Goal: Navigation & Orientation: Find specific page/section

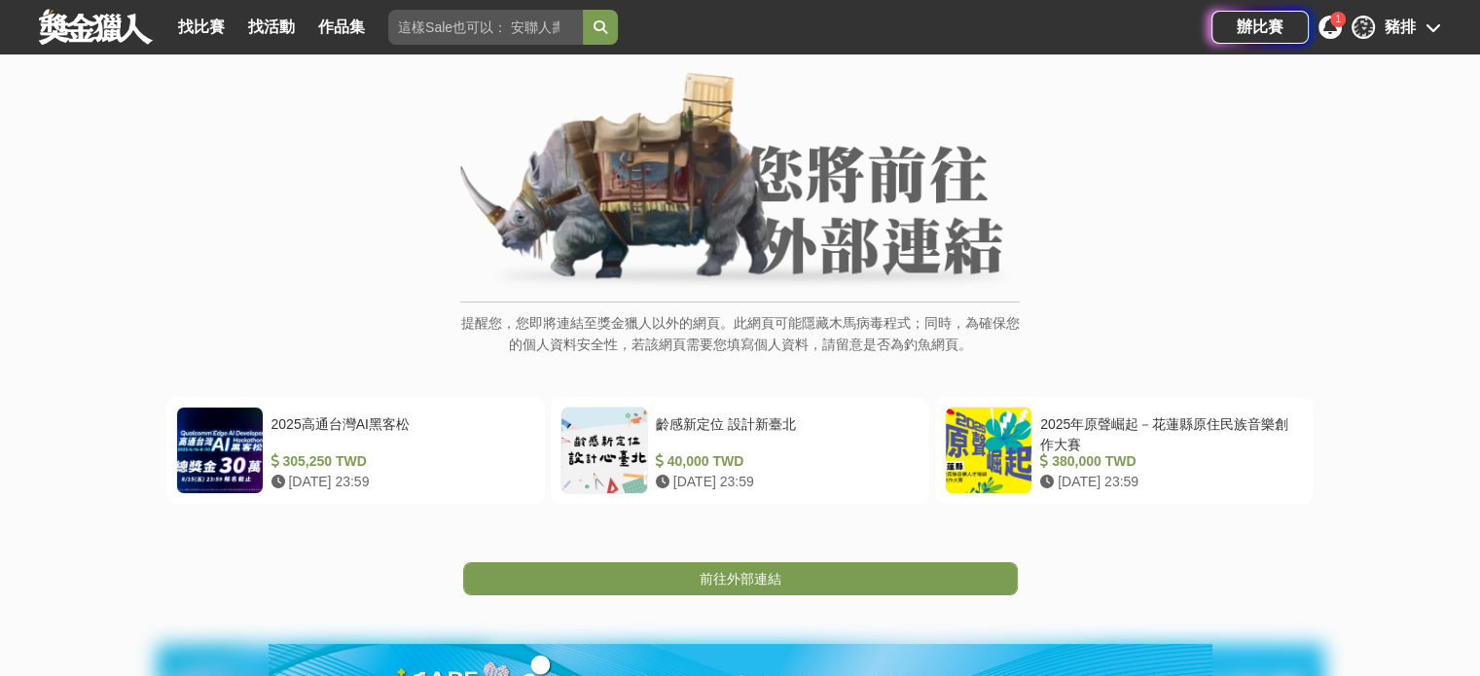
scroll to position [195, 0]
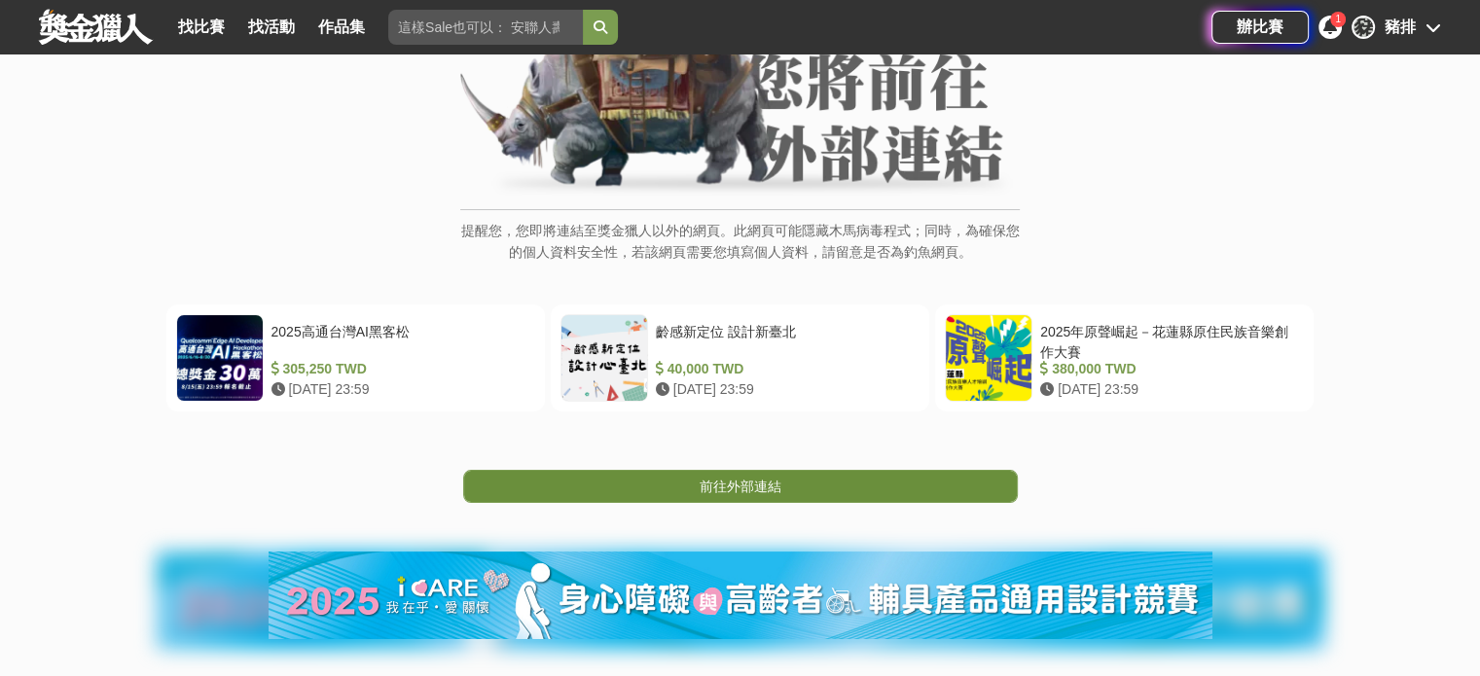
click at [774, 482] on span "前往外部連結" at bounding box center [741, 487] width 82 height 16
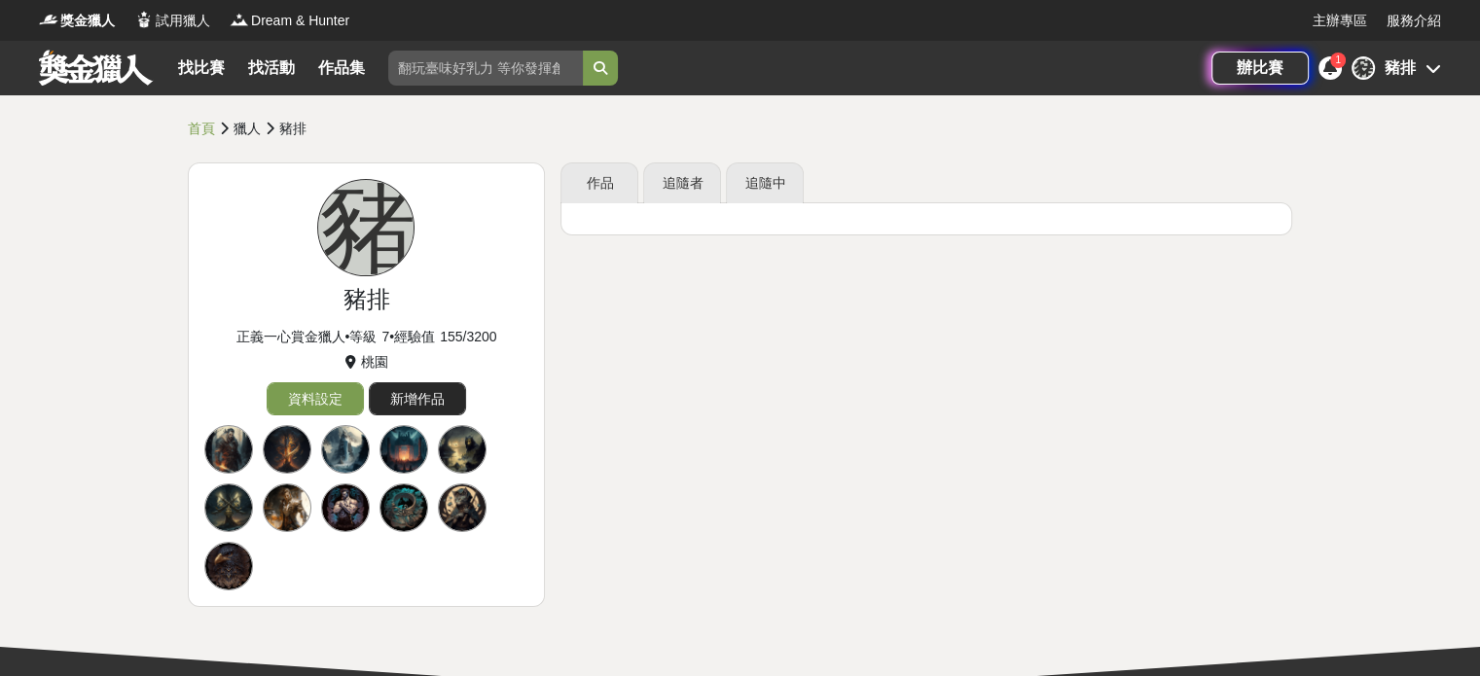
click at [408, 388] on link "新增作品" at bounding box center [417, 398] width 97 height 33
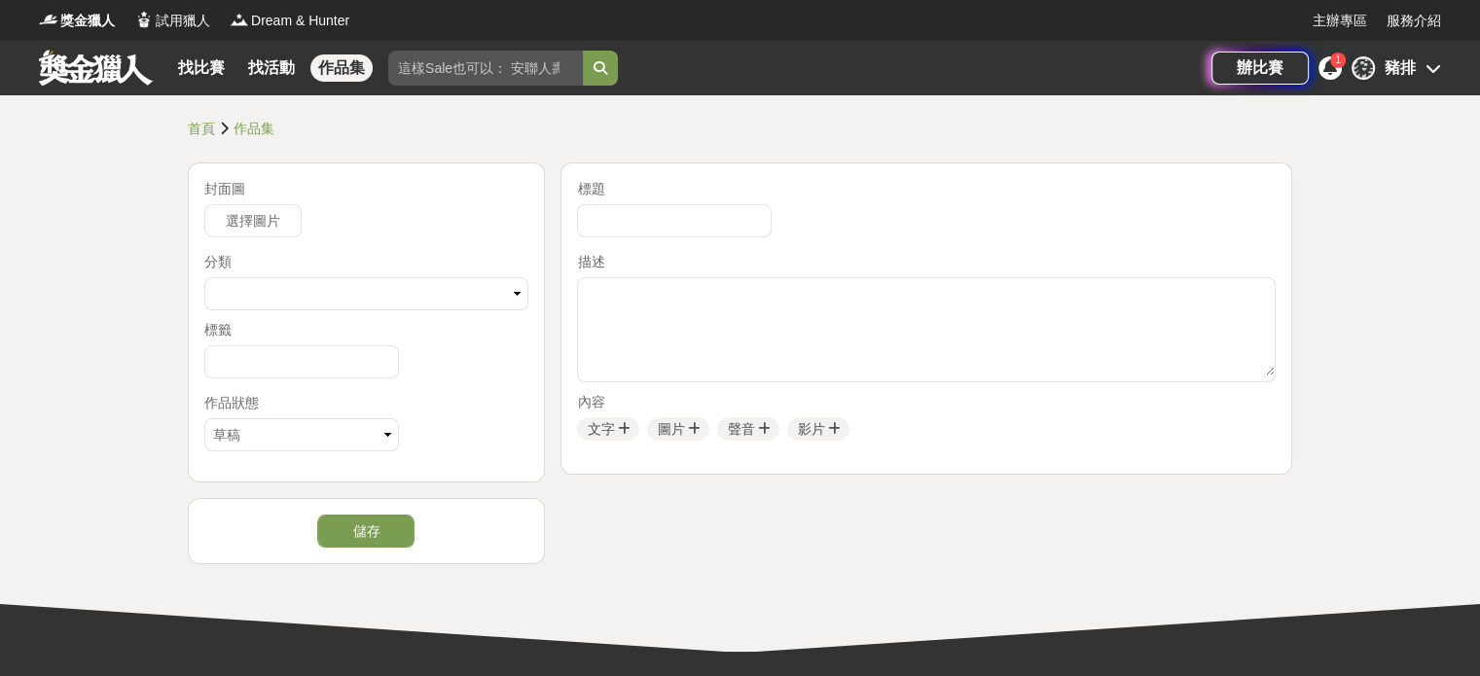
drag, startPoint x: 471, startPoint y: 220, endPoint x: 471, endPoint y: 209, distance: 10.7
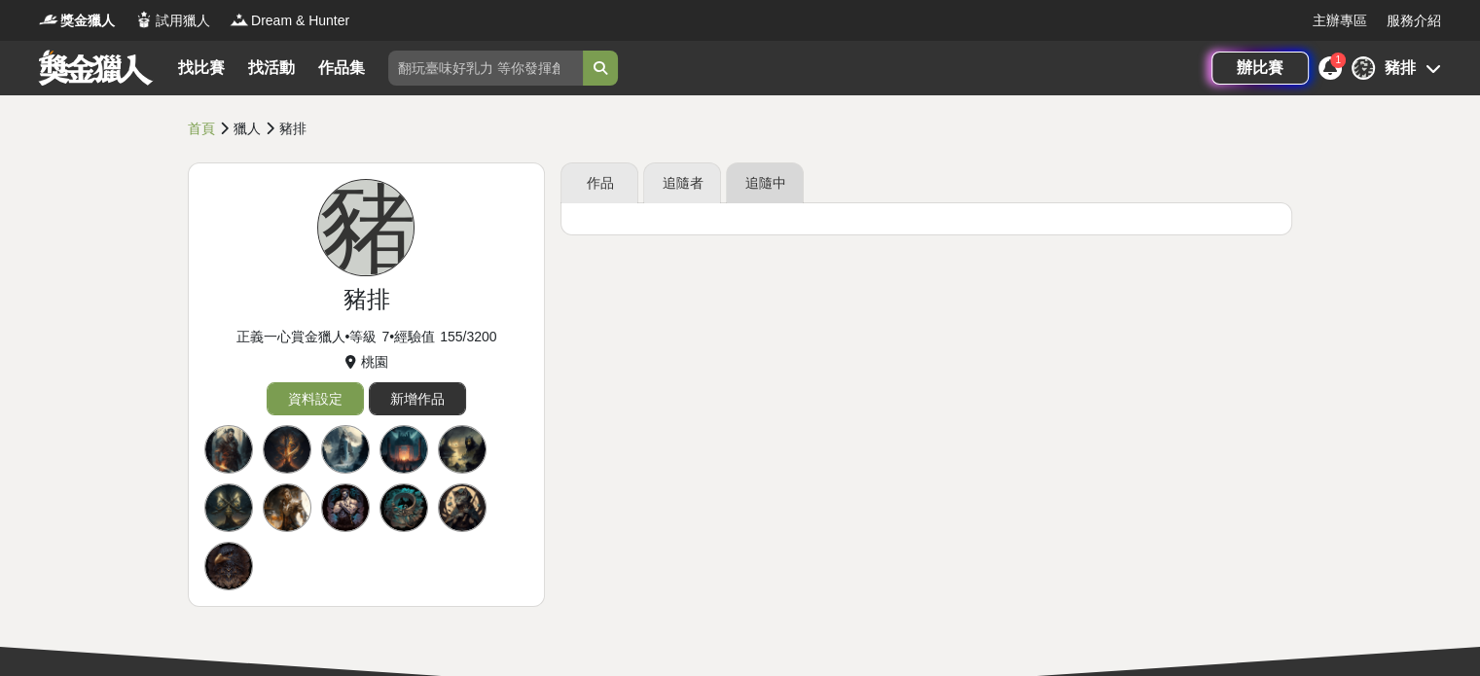
click at [749, 177] on link "追隨中" at bounding box center [765, 182] width 78 height 41
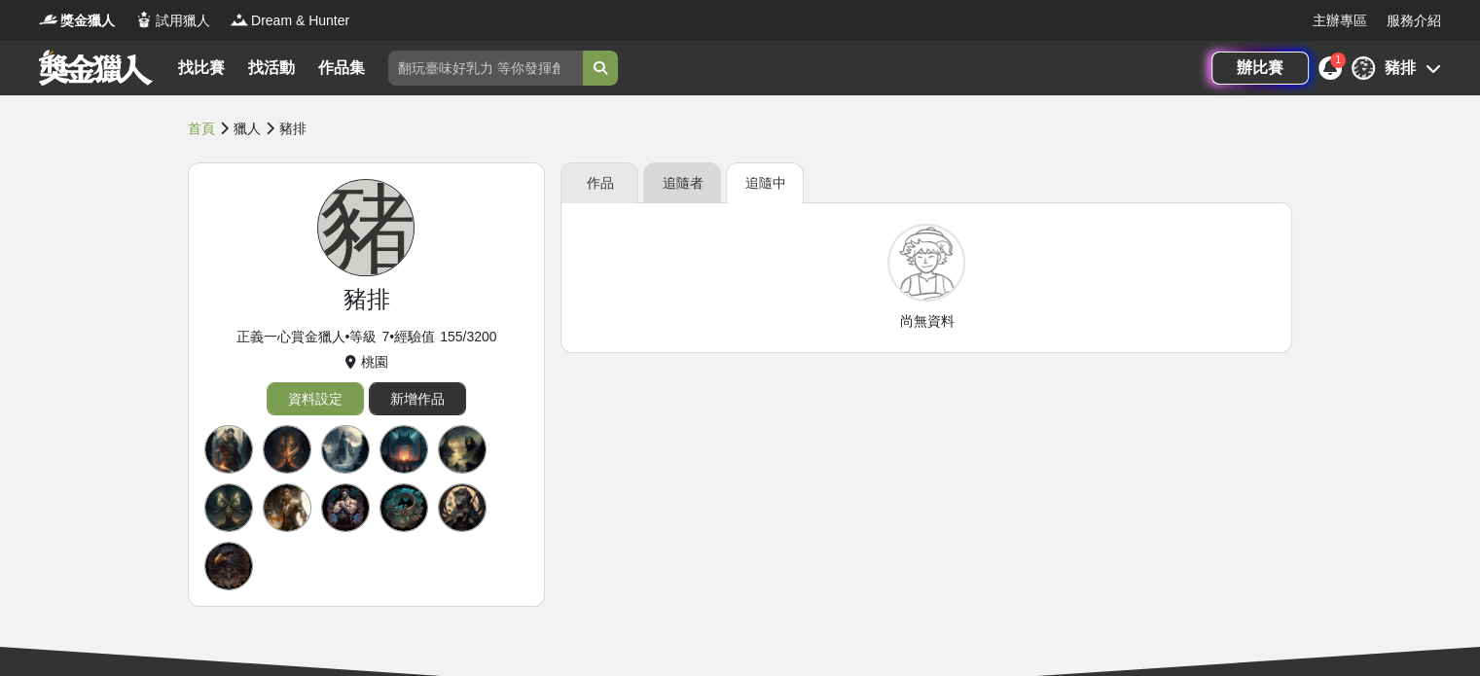
click at [699, 185] on link "追隨者" at bounding box center [682, 182] width 78 height 41
click at [619, 176] on link "作品" at bounding box center [599, 182] width 78 height 41
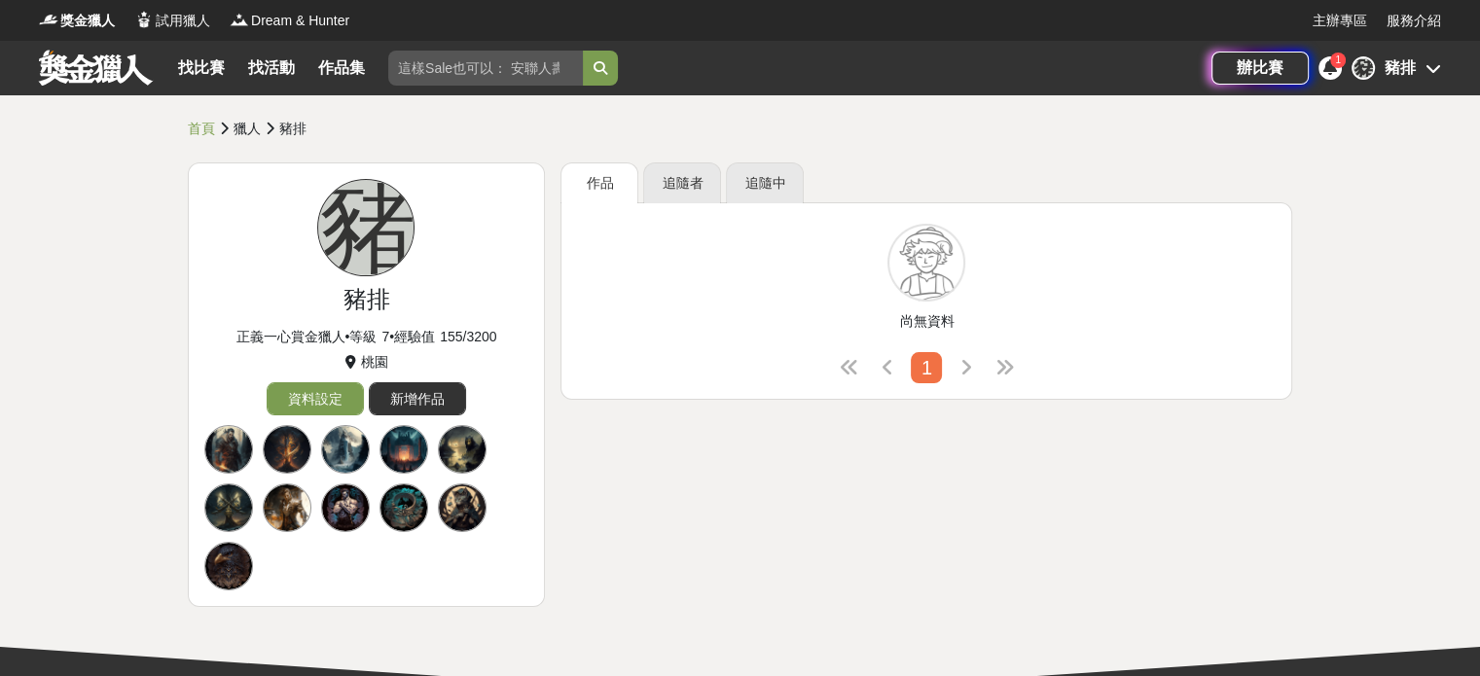
click at [1413, 62] on div "豬排" at bounding box center [1399, 67] width 31 height 23
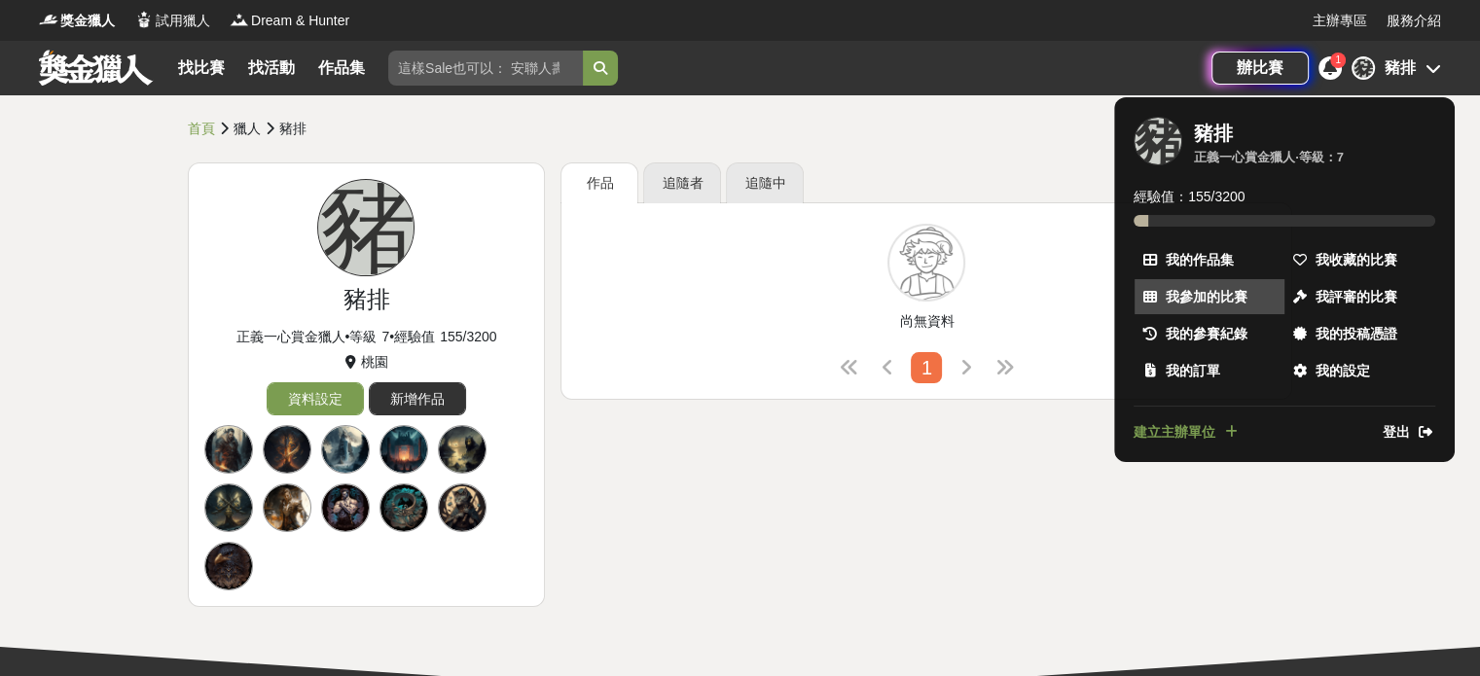
click at [1237, 300] on span "我參加的比賽" at bounding box center [1207, 297] width 82 height 20
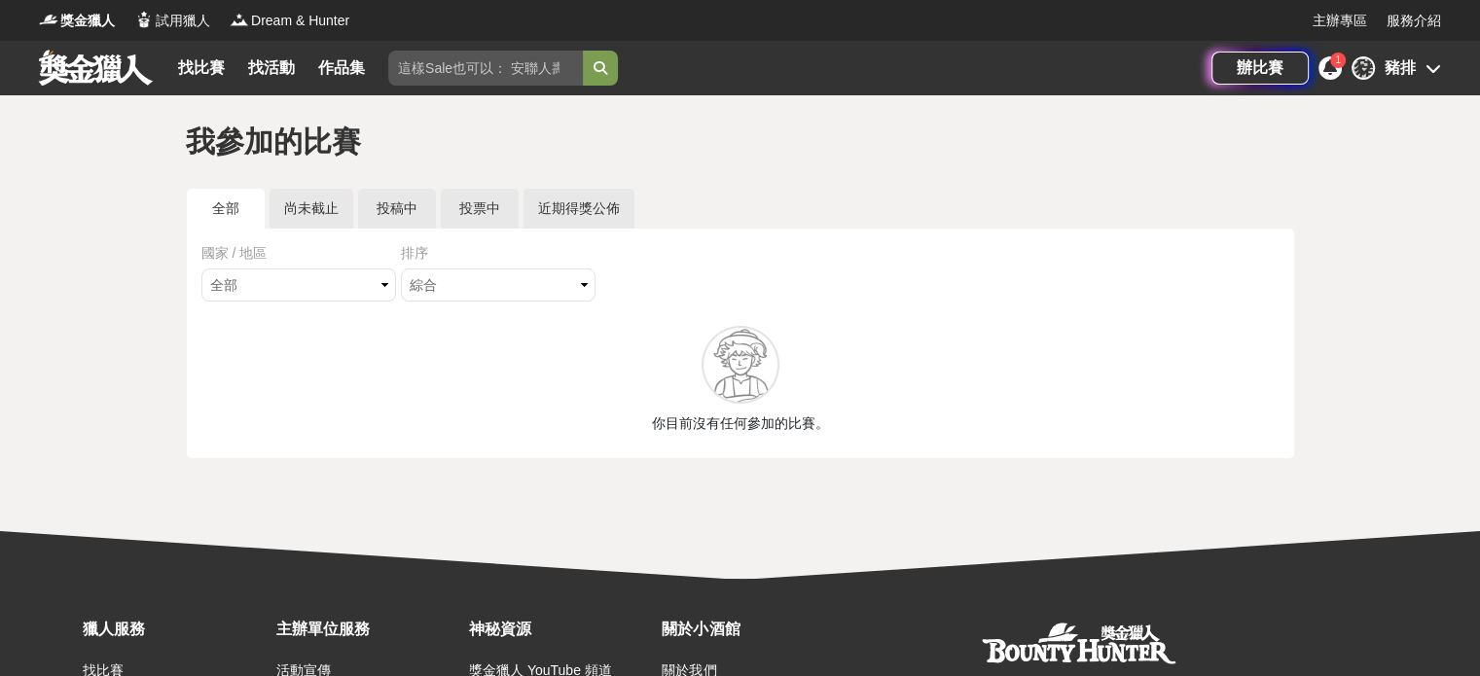
drag, startPoint x: 661, startPoint y: 326, endPoint x: 672, endPoint y: 319, distance: 13.5
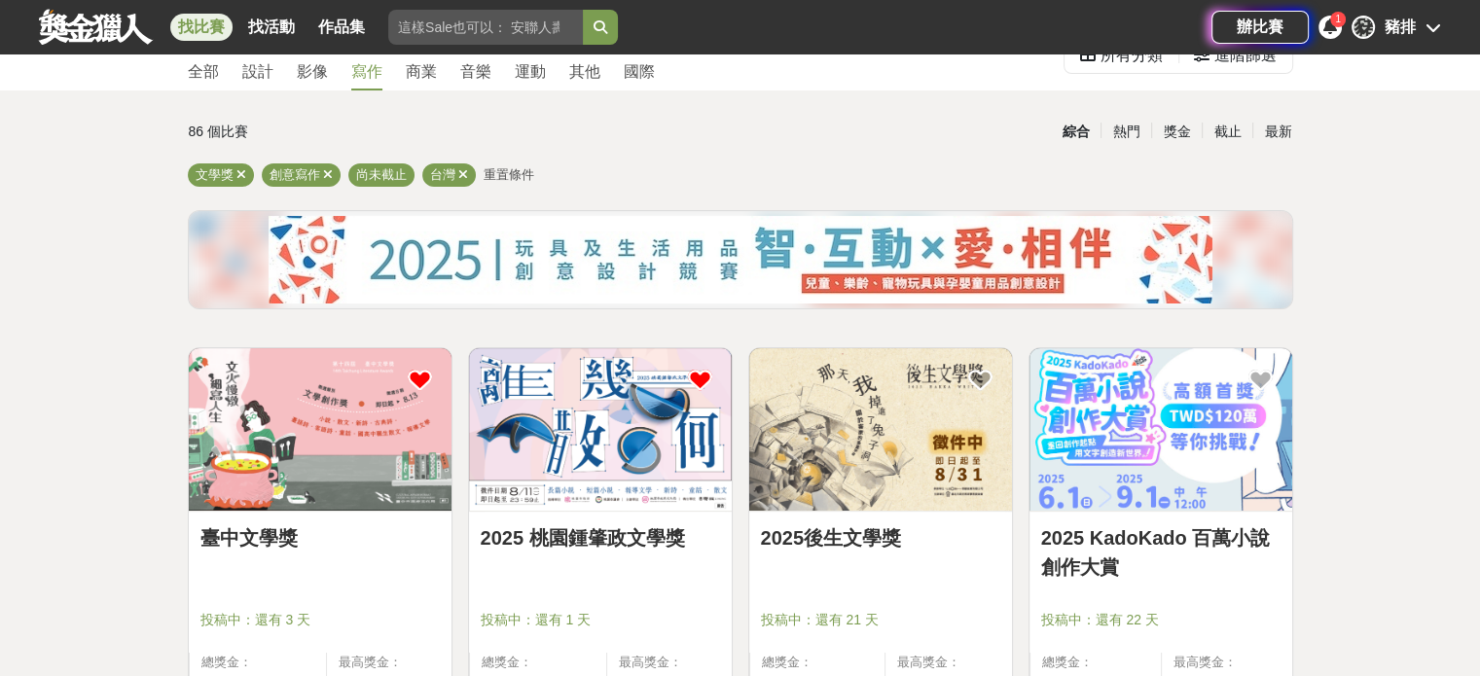
scroll to position [195, 0]
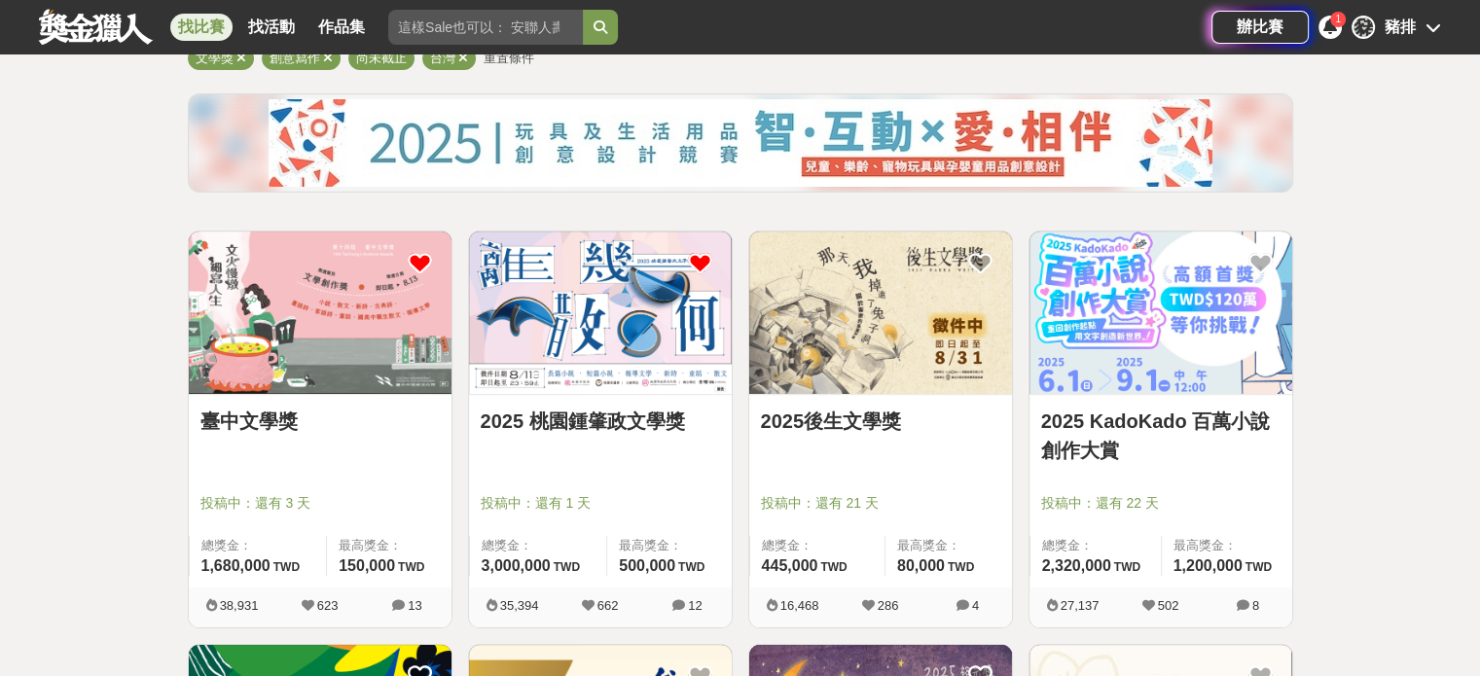
click at [618, 343] on img at bounding box center [600, 313] width 263 height 162
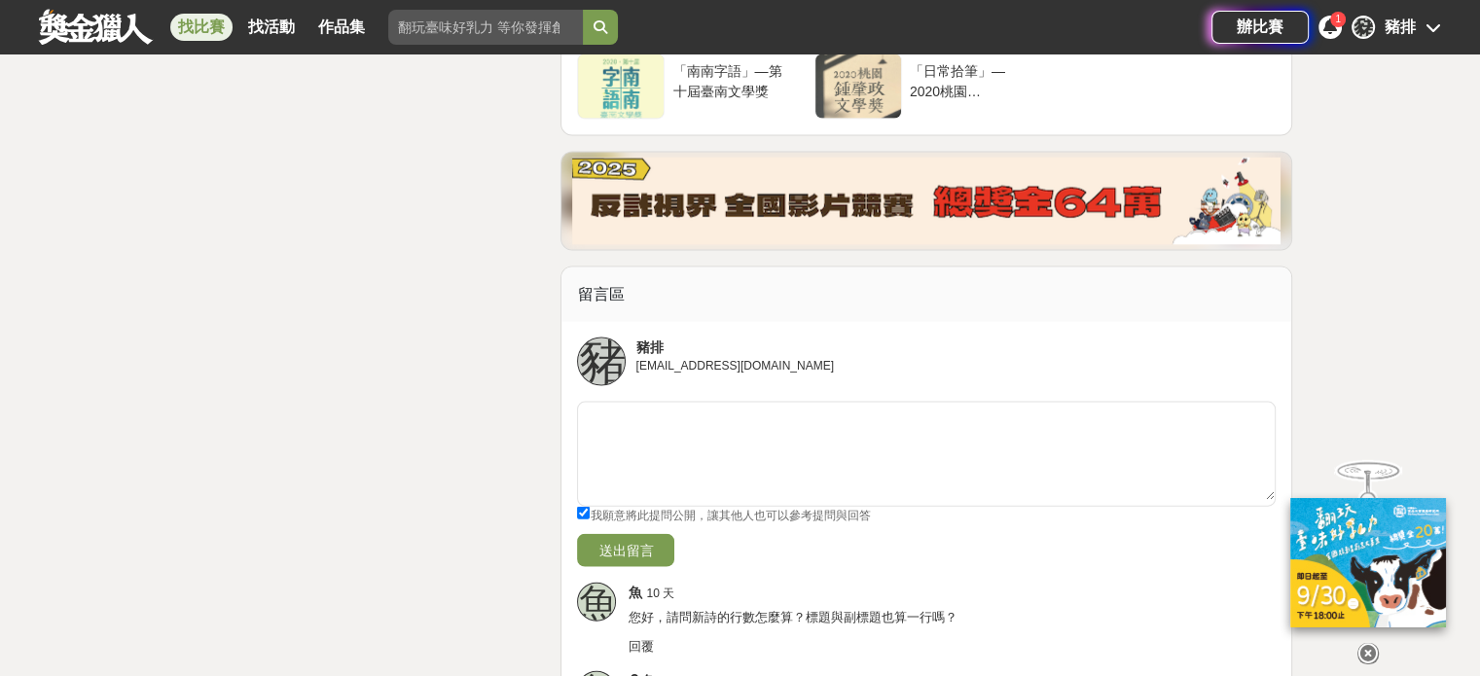
scroll to position [4378, 0]
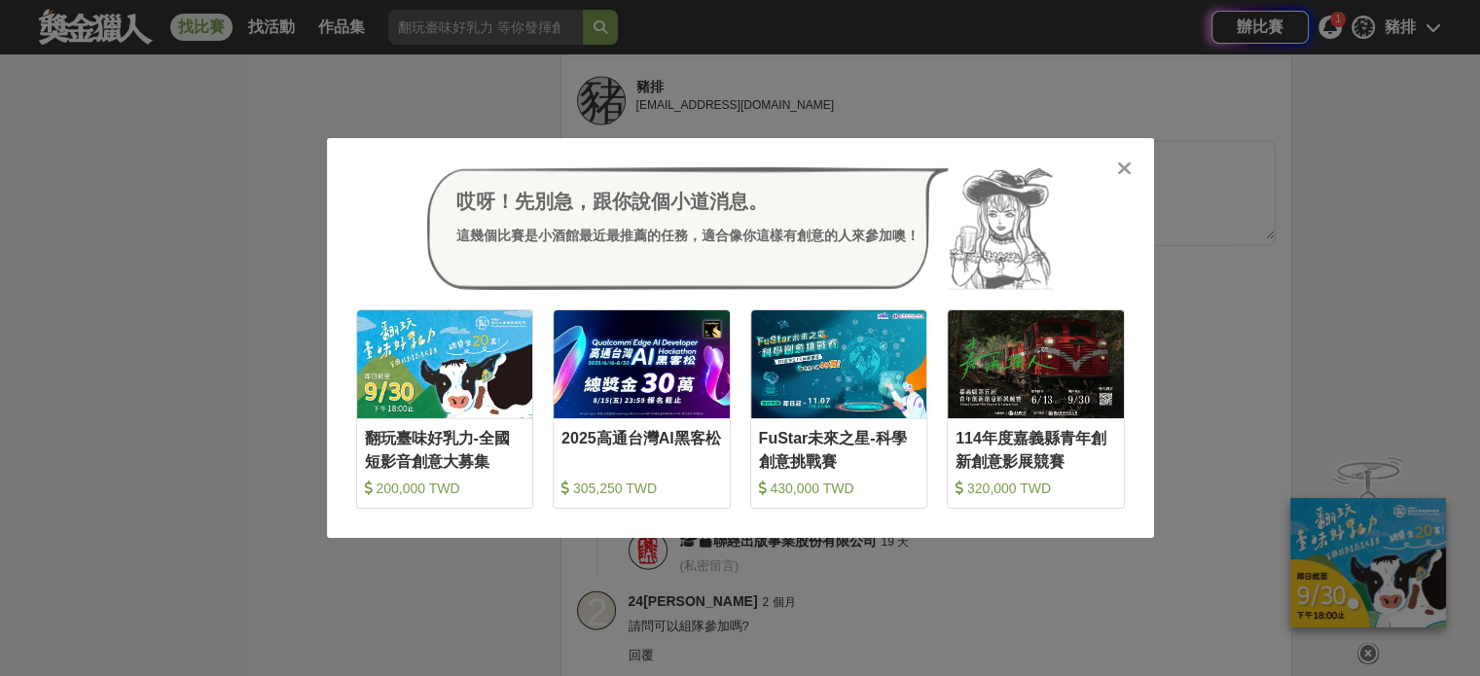
drag, startPoint x: 931, startPoint y: 85, endPoint x: 917, endPoint y: 93, distance: 17.0
click at [932, 86] on div "哎呀！先別急，跟你說個小道消息。 這幾個比賽是小酒館最近最推薦的任務，適合像你這樣有創意的人來參加噢！ 收藏 翻玩臺味好乳力-全國短影音創意大募集 200,0…" at bounding box center [740, 338] width 1480 height 676
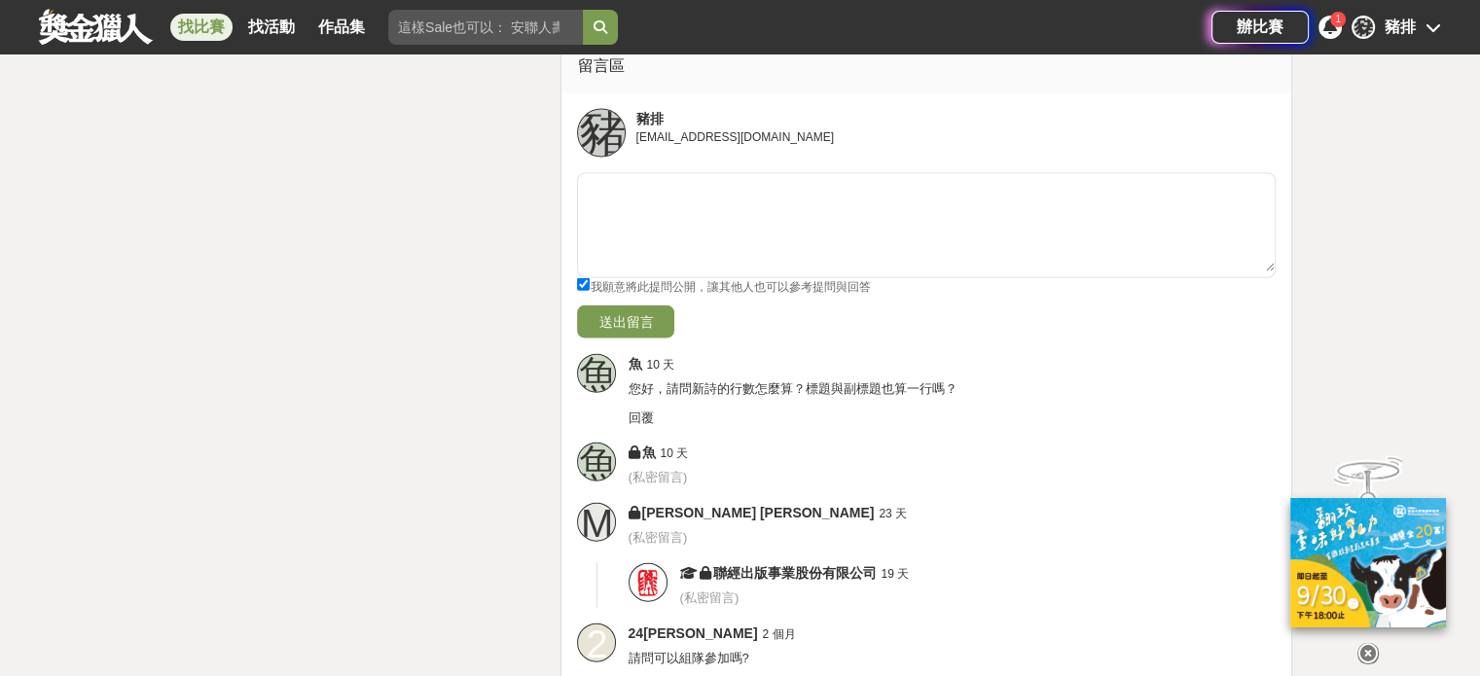
scroll to position [4184, 0]
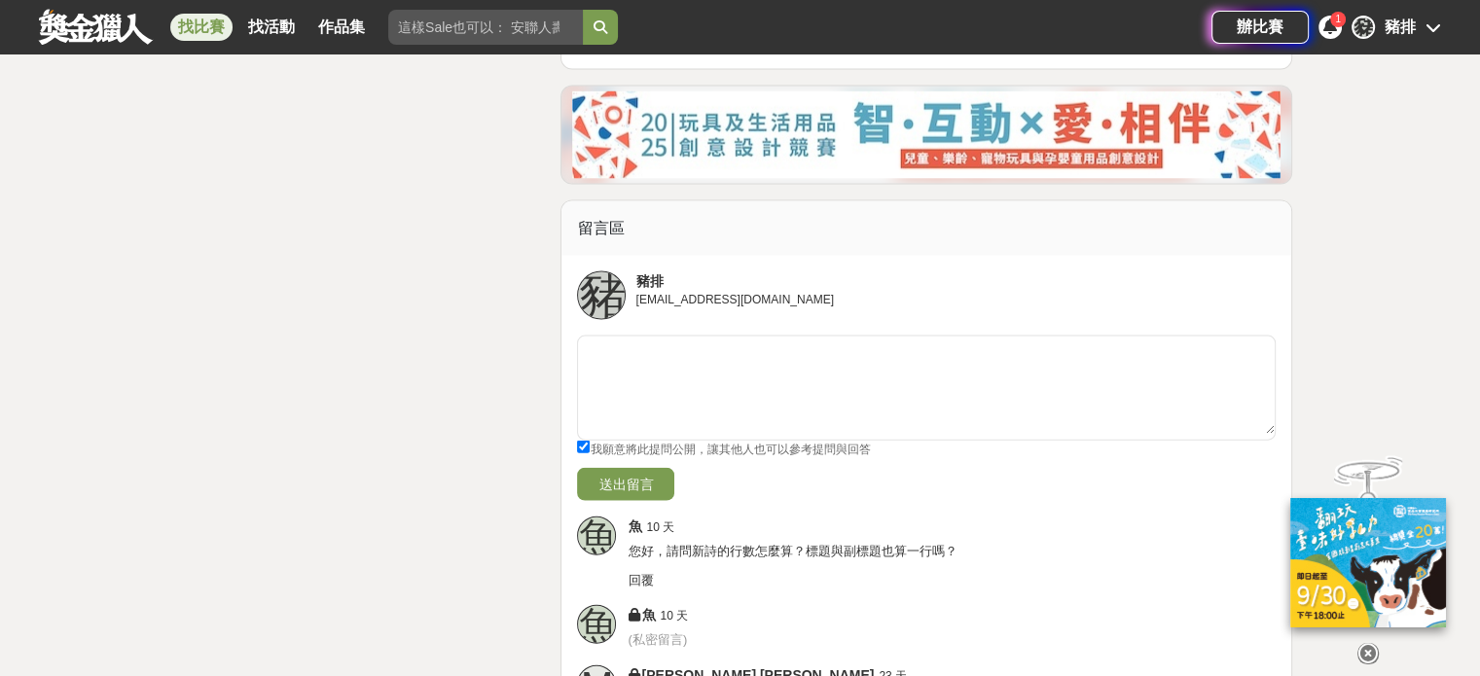
click at [51, 30] on link at bounding box center [96, 26] width 118 height 37
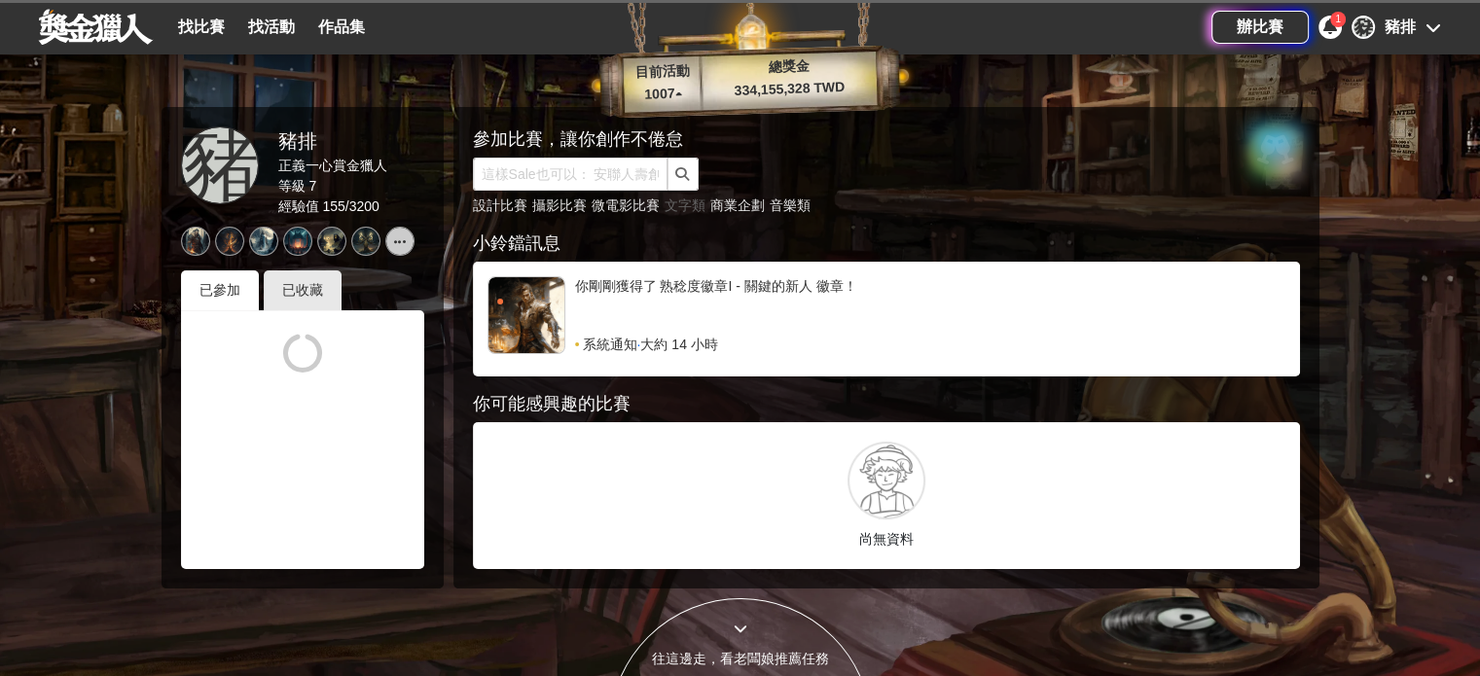
click at [680, 209] on link "文字類" at bounding box center [685, 206] width 41 height 16
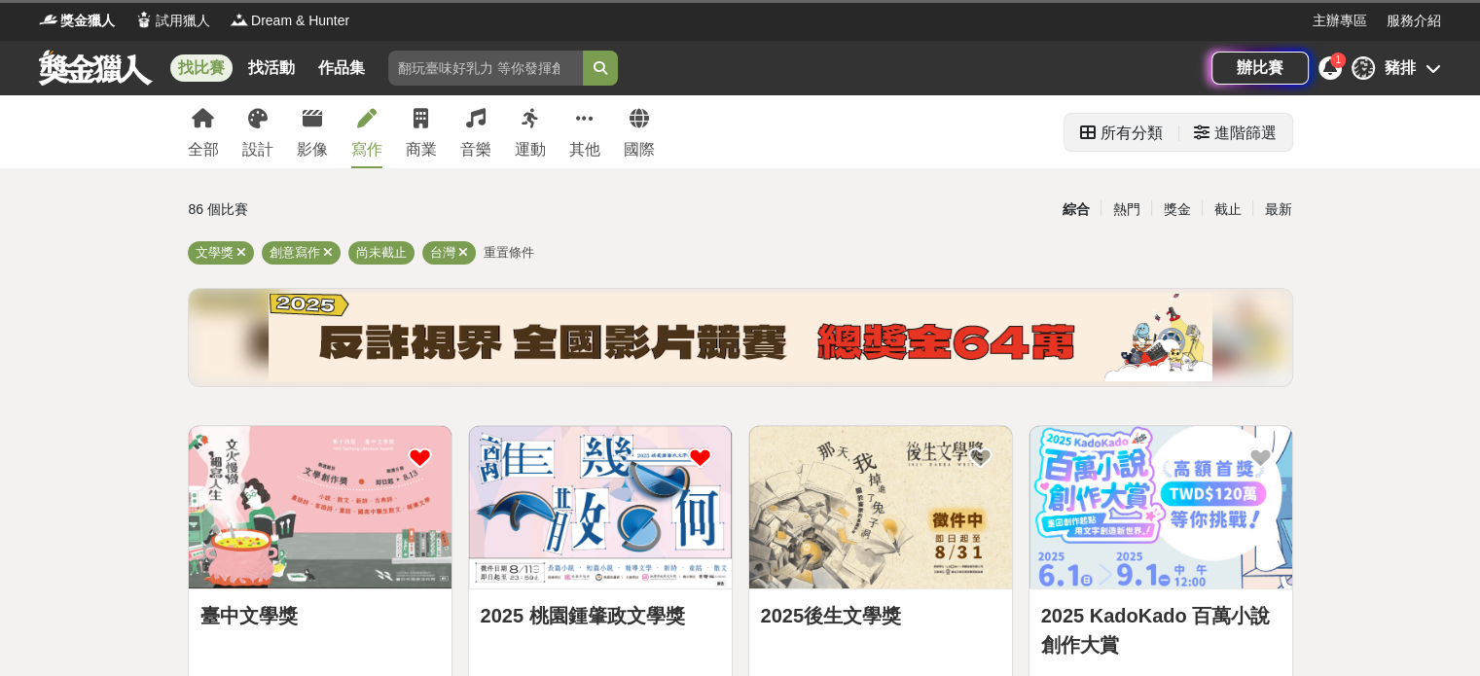
click at [1217, 130] on div "進階篩選" at bounding box center [1245, 133] width 62 height 39
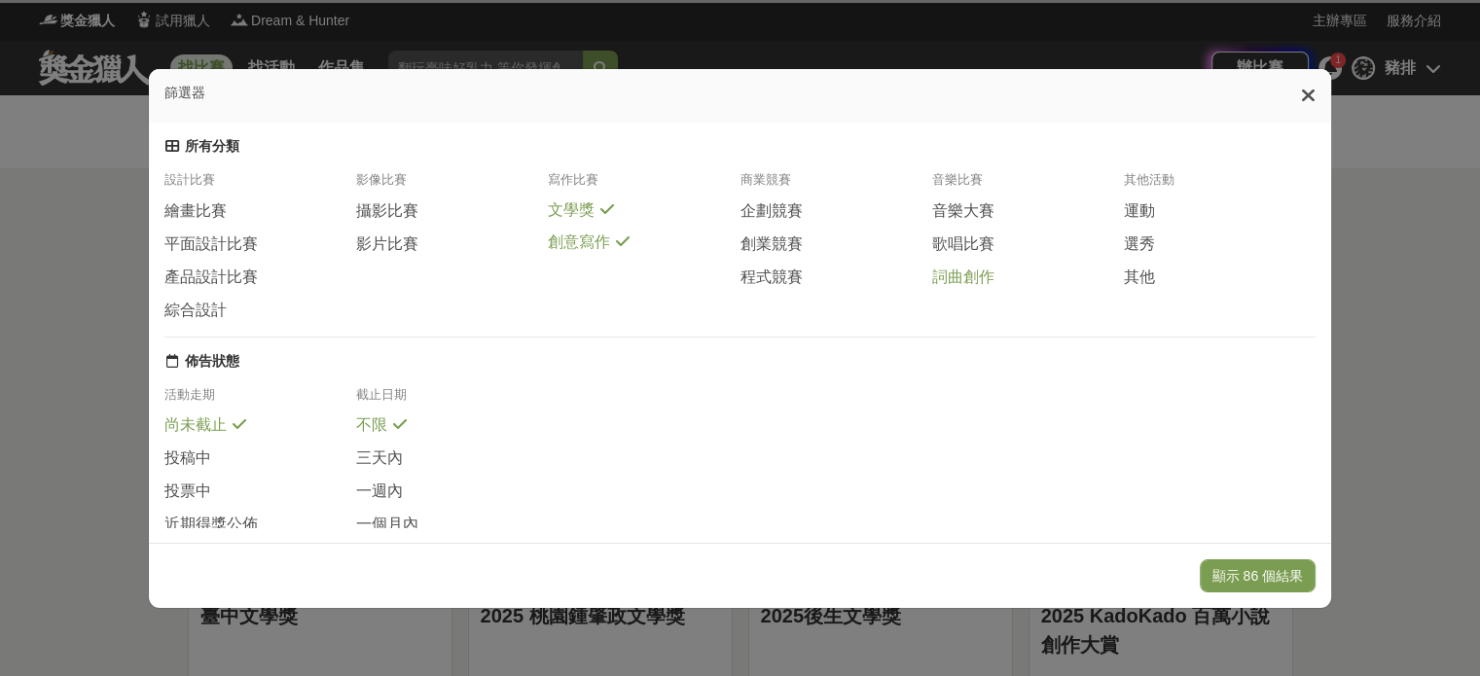
click at [962, 288] on span "詞曲創作" at bounding box center [963, 278] width 62 height 20
click at [596, 200] on div "寫作比賽" at bounding box center [644, 185] width 192 height 29
click at [587, 221] on span "文學獎" at bounding box center [571, 210] width 47 height 20
click at [592, 234] on div "文學獎" at bounding box center [644, 216] width 192 height 33
click at [568, 248] on span "創意寫作" at bounding box center [579, 244] width 62 height 20
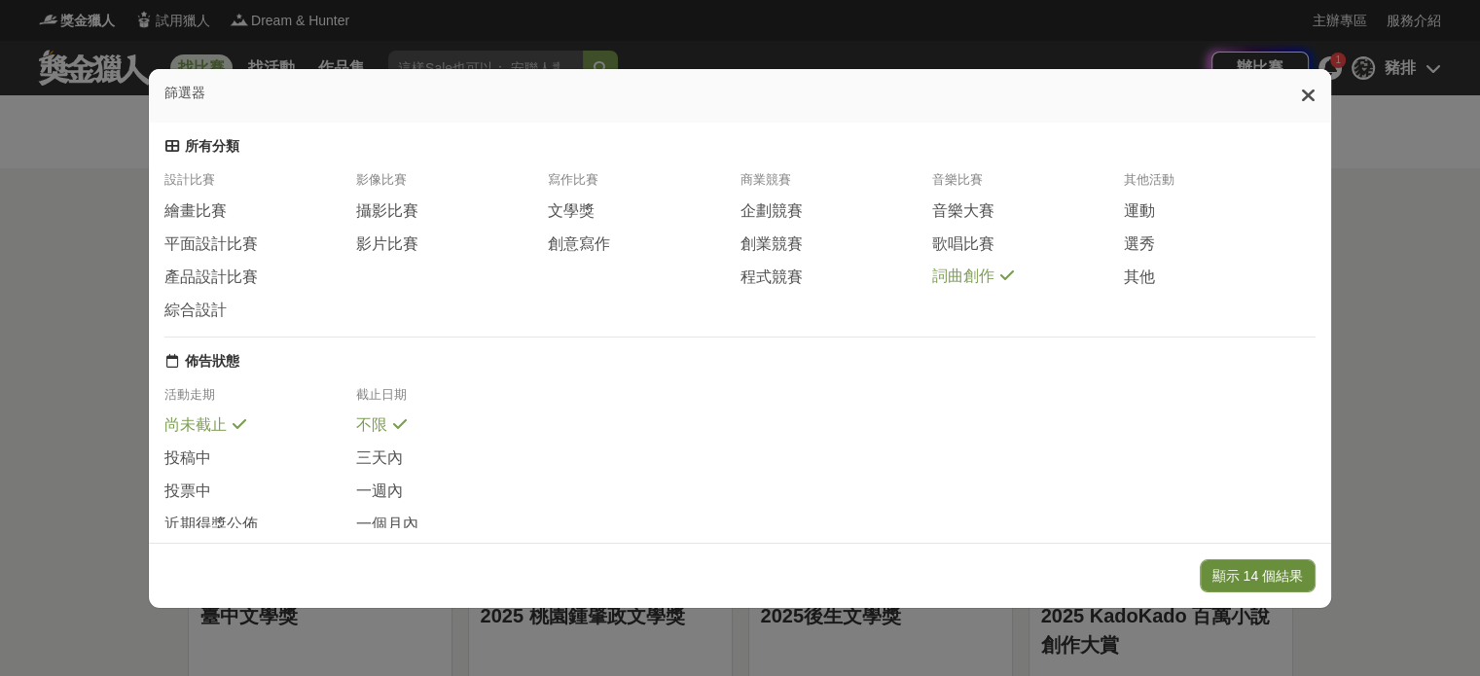
click at [1239, 569] on button "顯示 14 個結果" at bounding box center [1258, 575] width 116 height 33
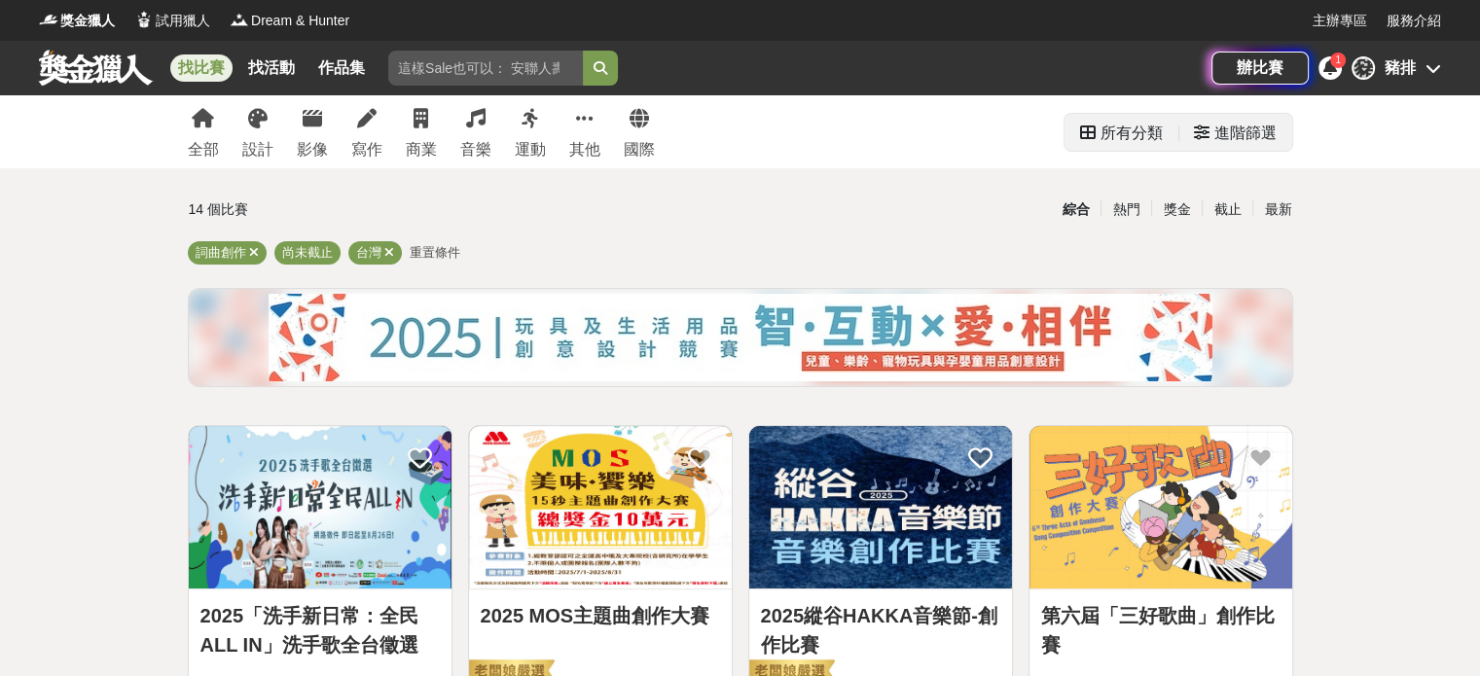
click at [1214, 135] on div "進階篩選" at bounding box center [1245, 133] width 62 height 39
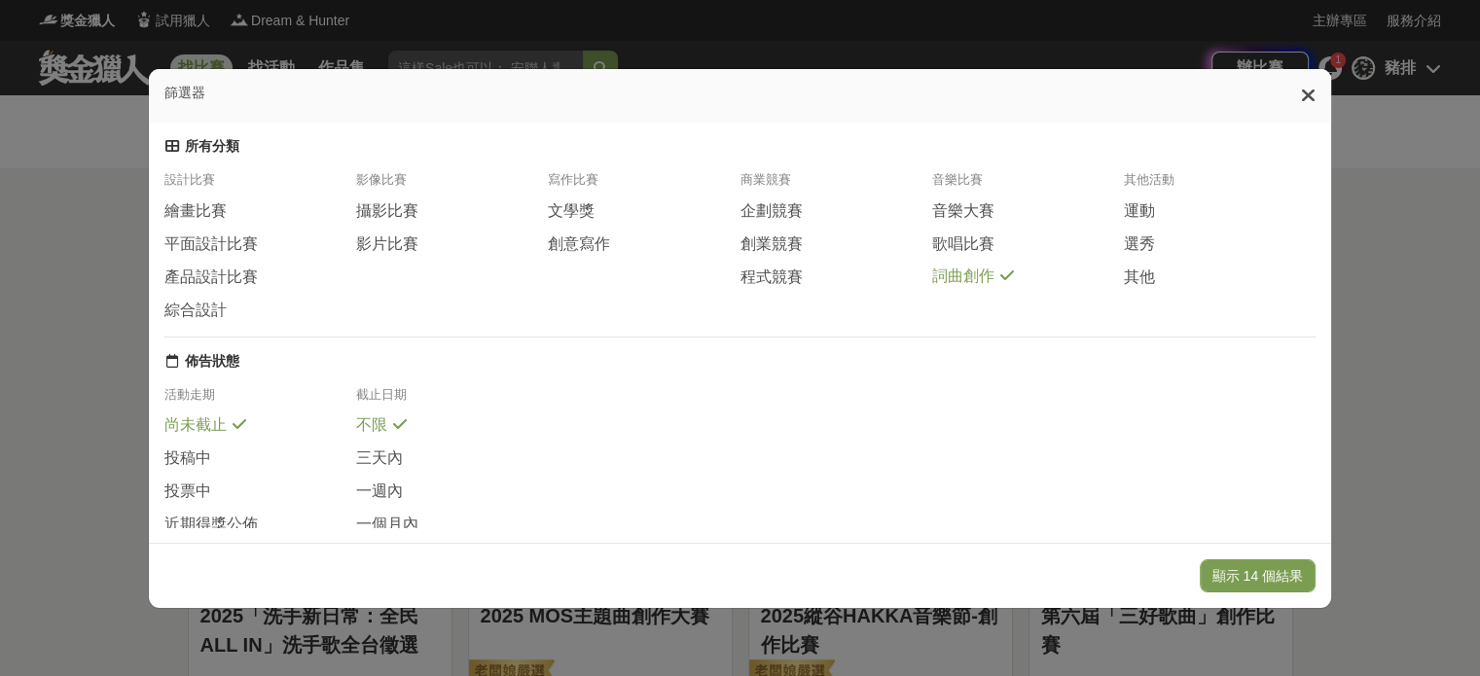
click at [974, 287] on span "詞曲創作" at bounding box center [963, 277] width 62 height 20
click at [580, 245] on span "創意寫作" at bounding box center [579, 244] width 62 height 20
click at [1303, 567] on button "顯示 69 個結果" at bounding box center [1258, 575] width 116 height 33
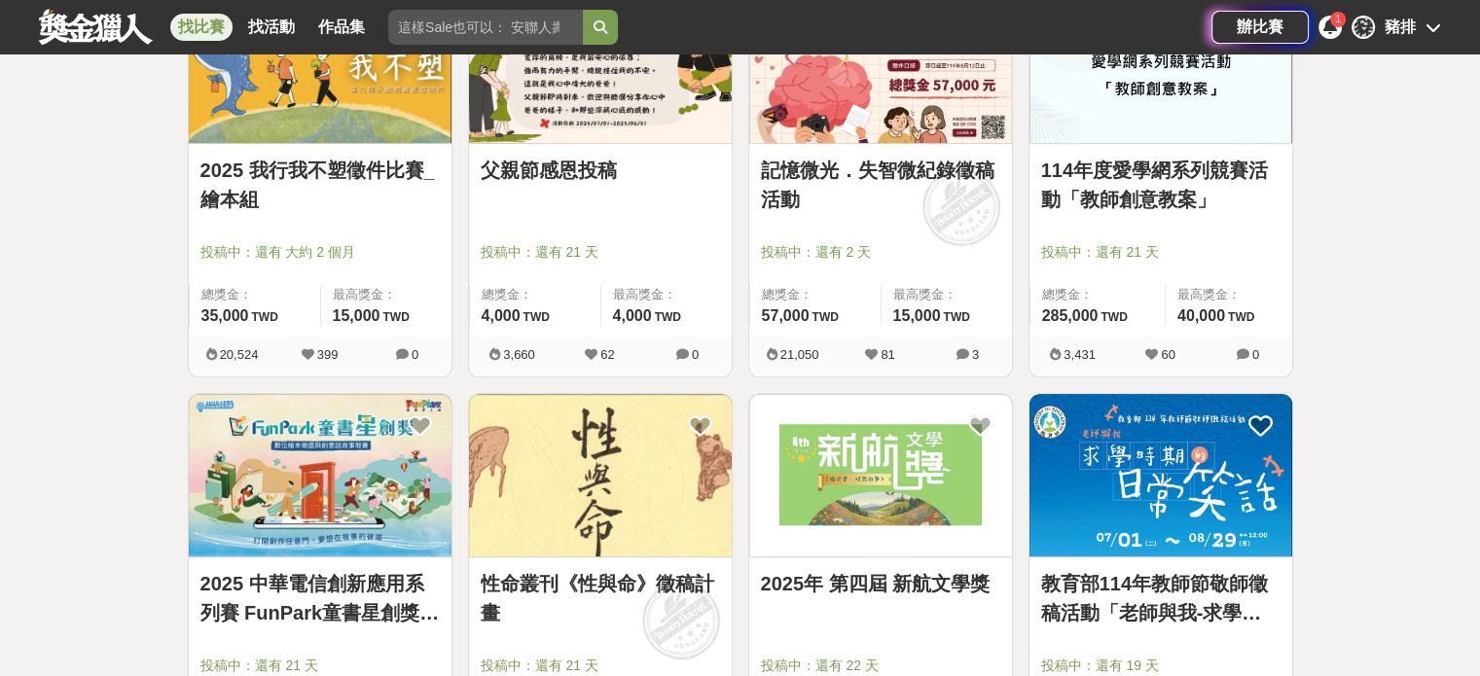
scroll to position [1020, 0]
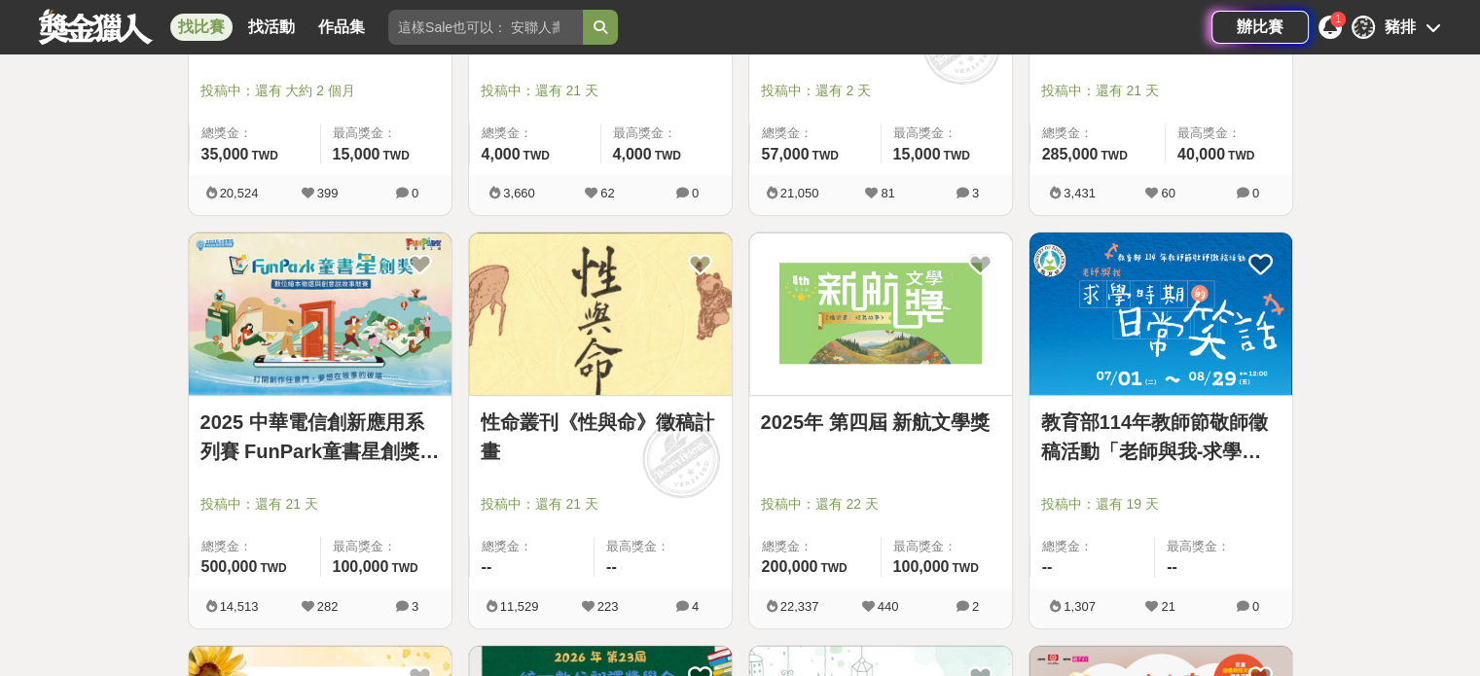
click at [929, 449] on div "2025年 第四屆 新航文學獎" at bounding box center [880, 434] width 239 height 52
click at [934, 422] on link "2025年 第四屆 新航文學獎" at bounding box center [880, 422] width 239 height 29
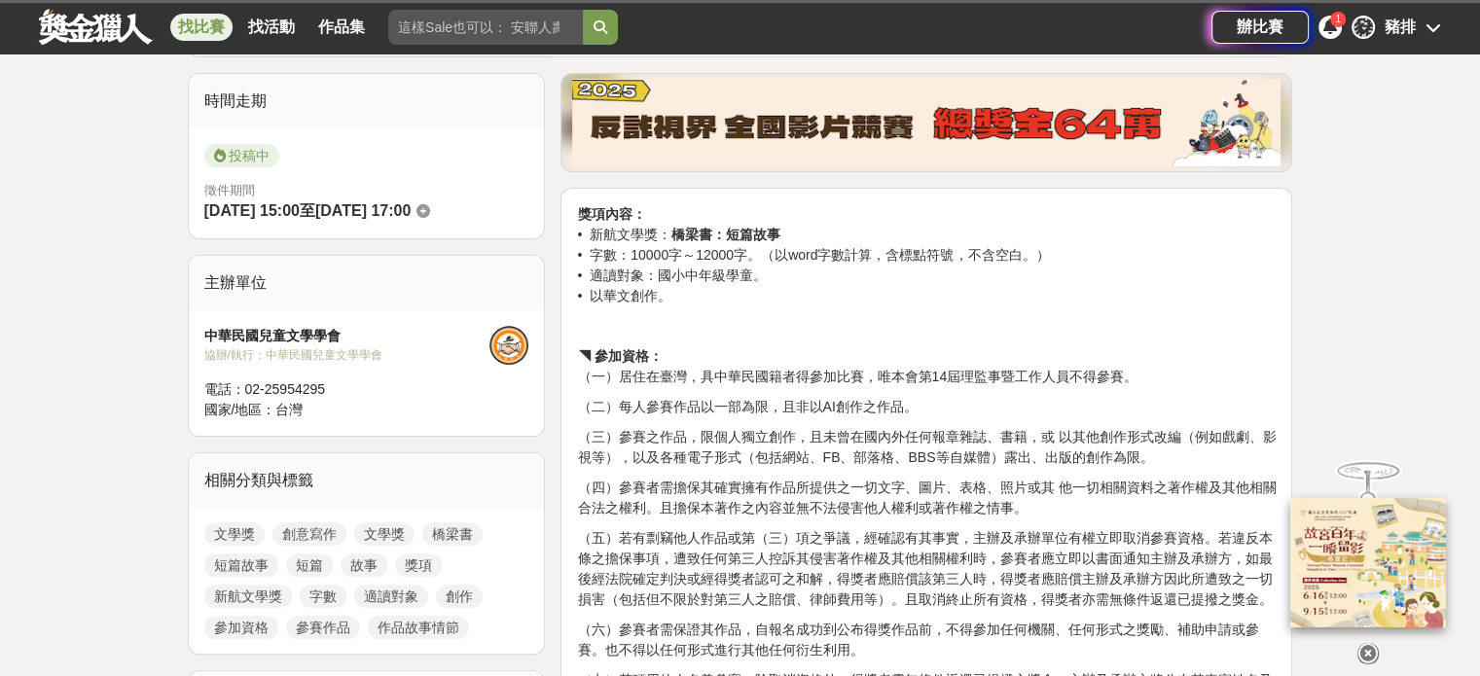
scroll to position [486, 0]
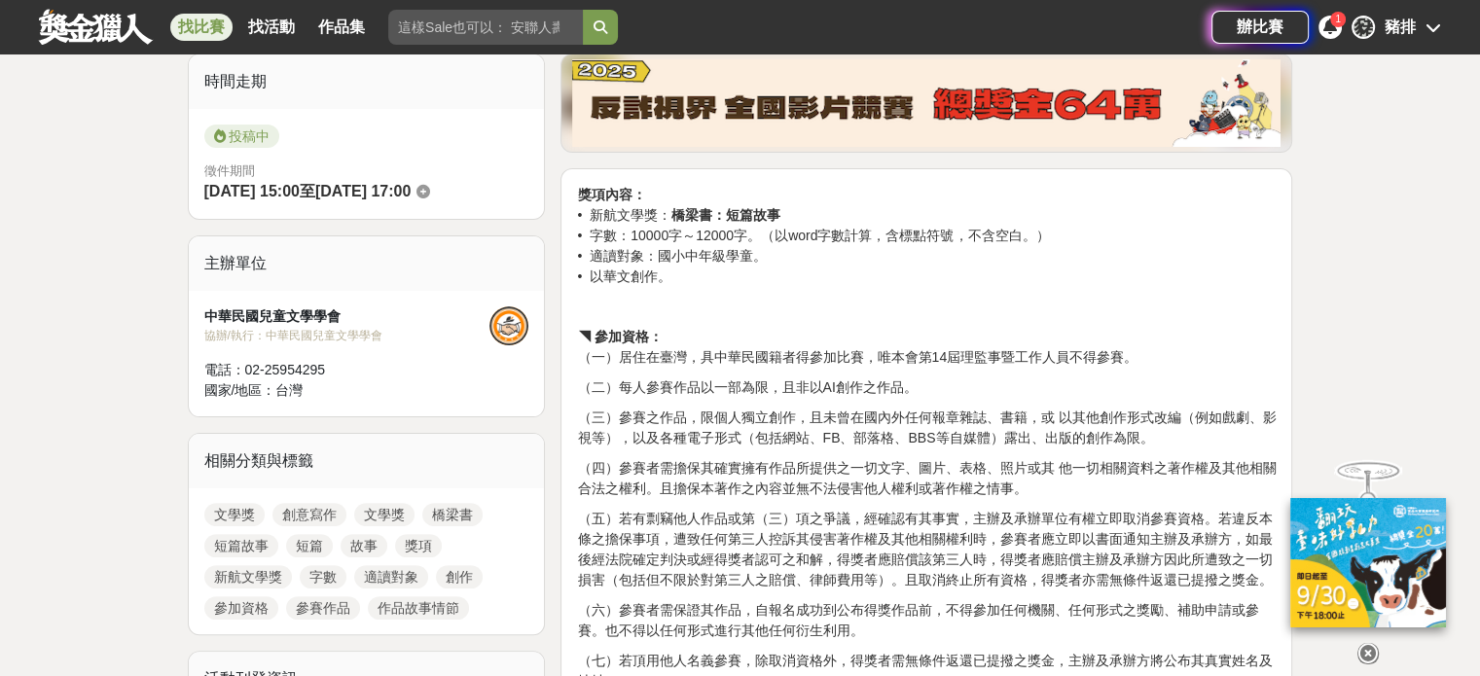
drag, startPoint x: 934, startPoint y: 327, endPoint x: 845, endPoint y: 357, distance: 93.5
click at [845, 357] on p "◥ 參加資格： （一）居住在臺灣，具中華民國籍者得參加比賽，唯本會第14屆理監事暨工作人員不得參賽。" at bounding box center [926, 347] width 699 height 41
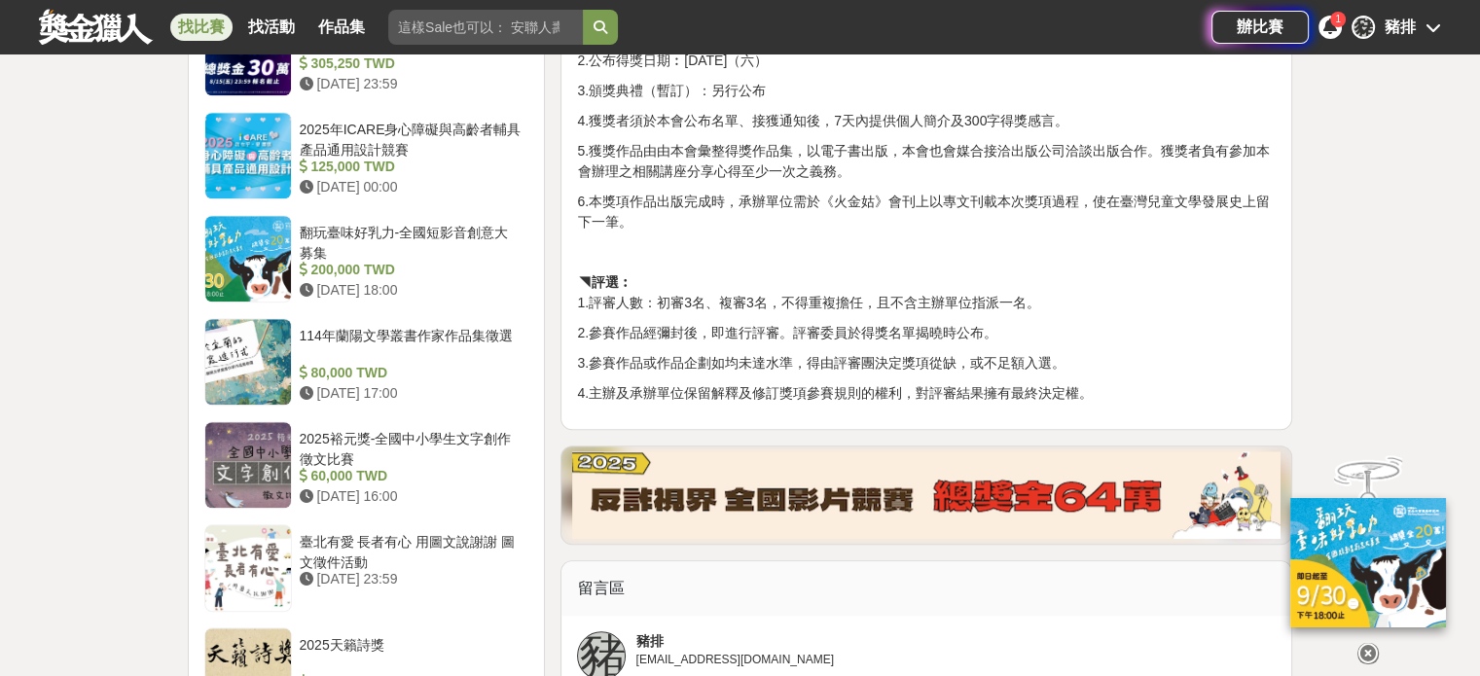
scroll to position [2140, 0]
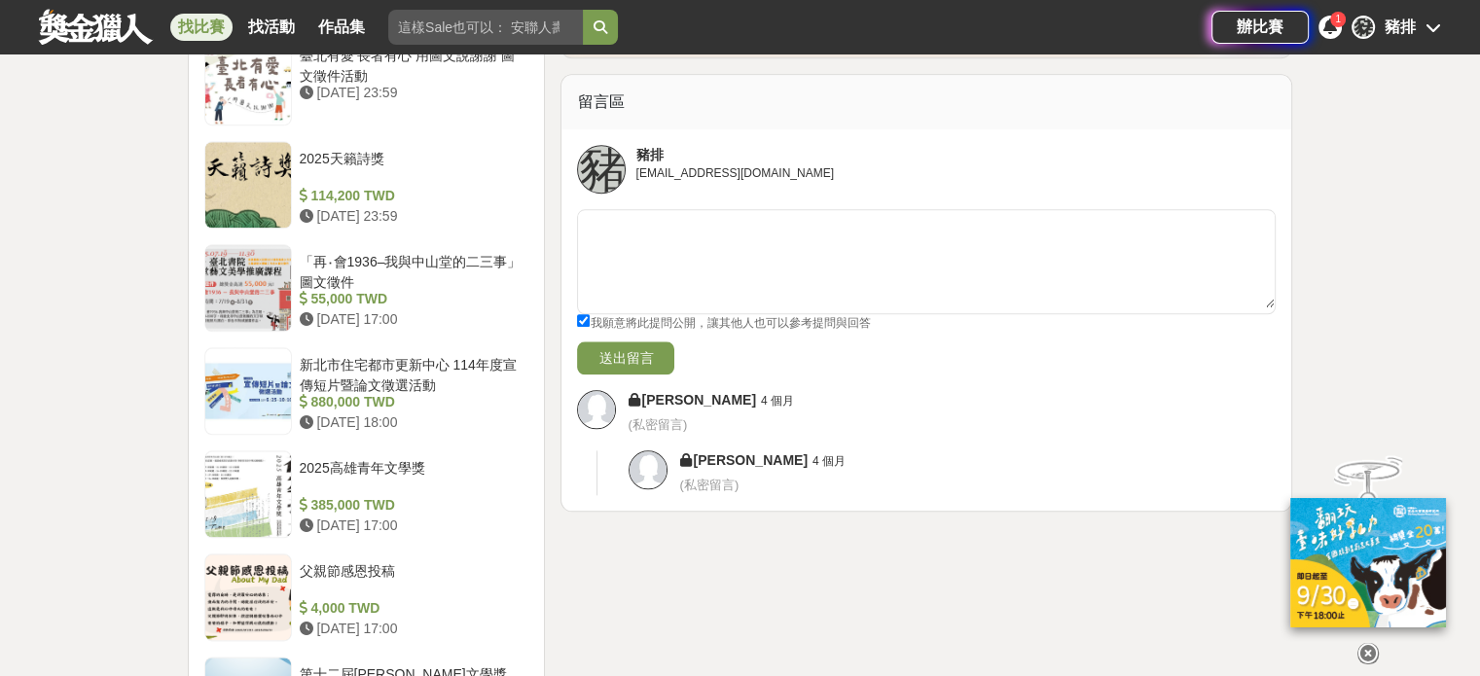
drag, startPoint x: 829, startPoint y: 316, endPoint x: 804, endPoint y: 316, distance: 25.3
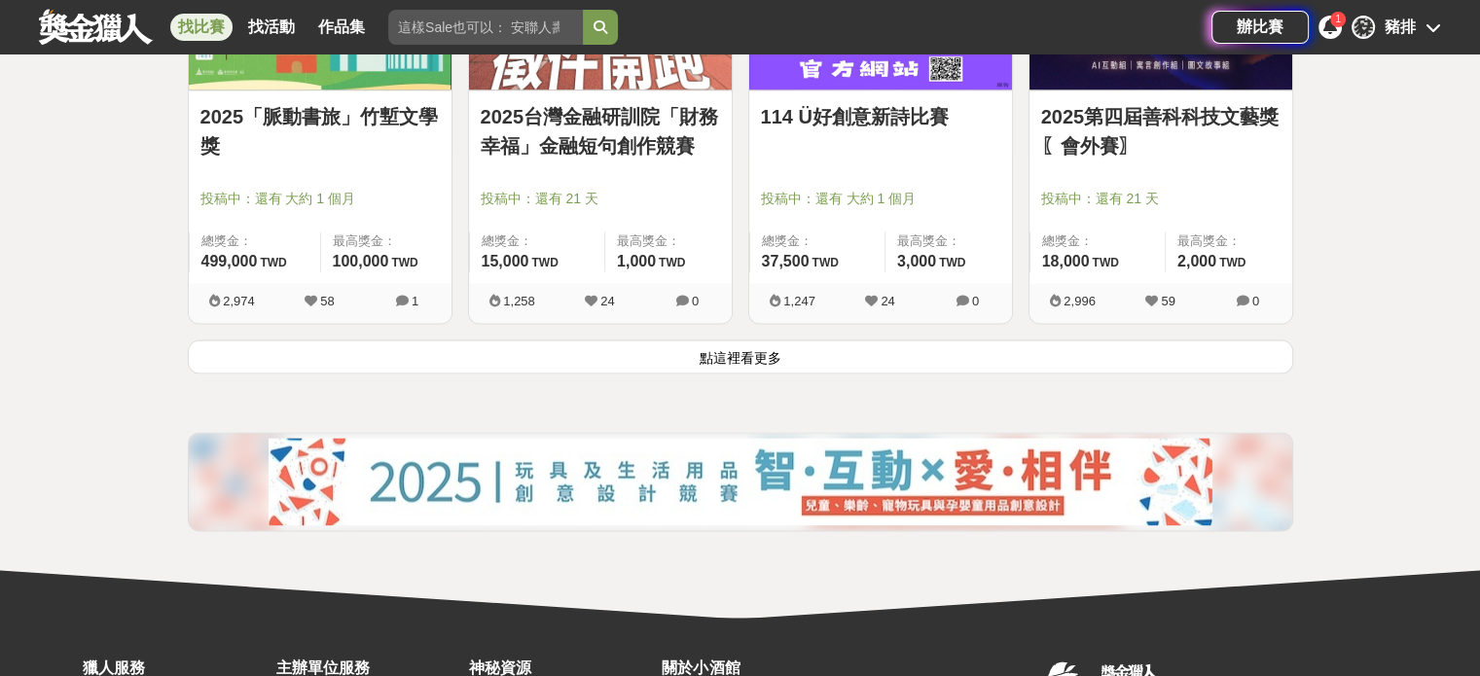
scroll to position [2674, 0]
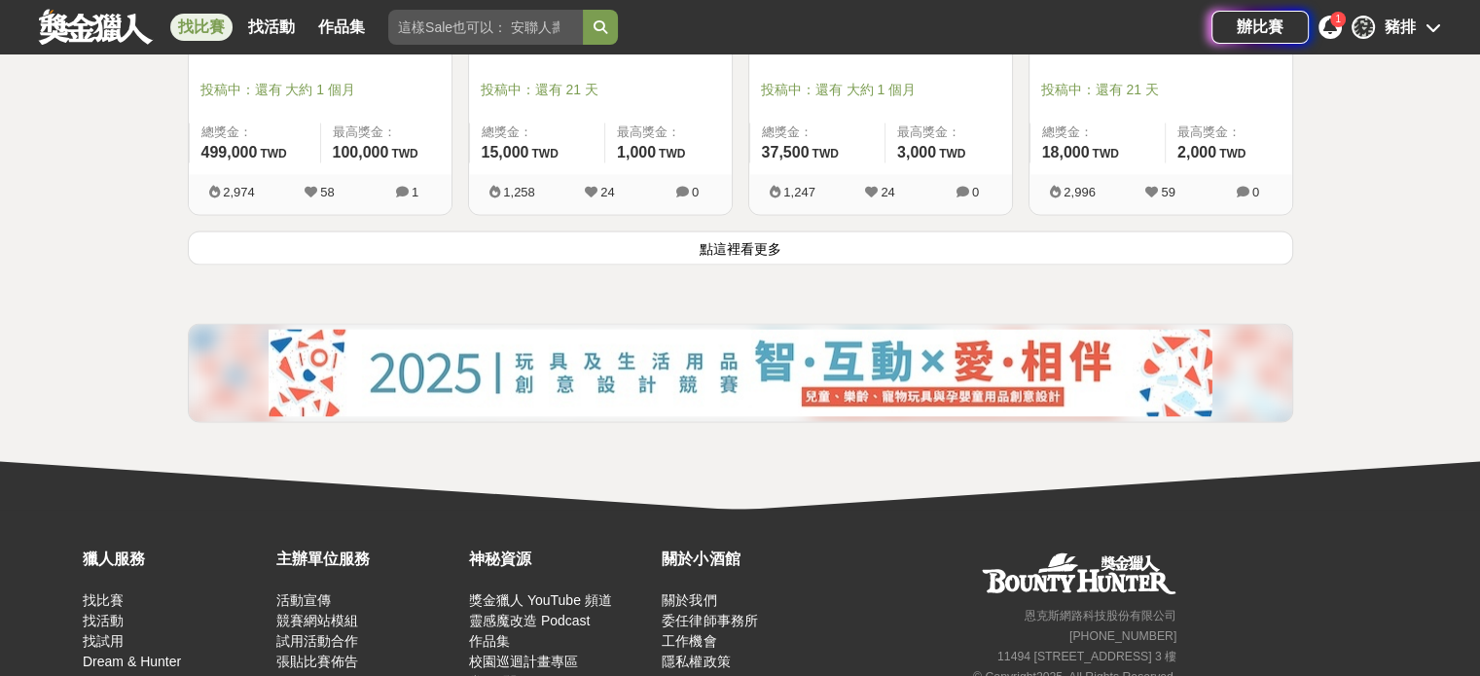
click at [743, 259] on button "點這裡看更多" at bounding box center [740, 248] width 1105 height 34
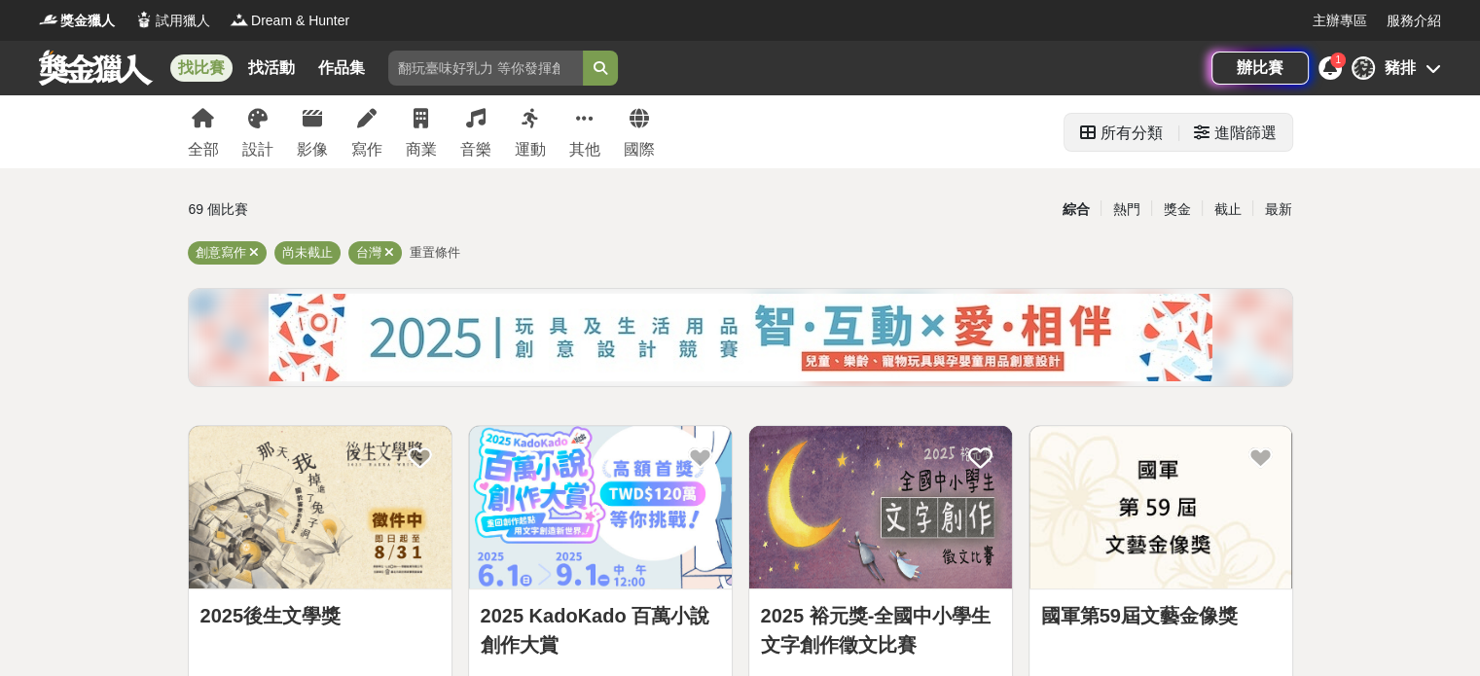
click at [1232, 139] on div "進階篩選" at bounding box center [1245, 133] width 62 height 39
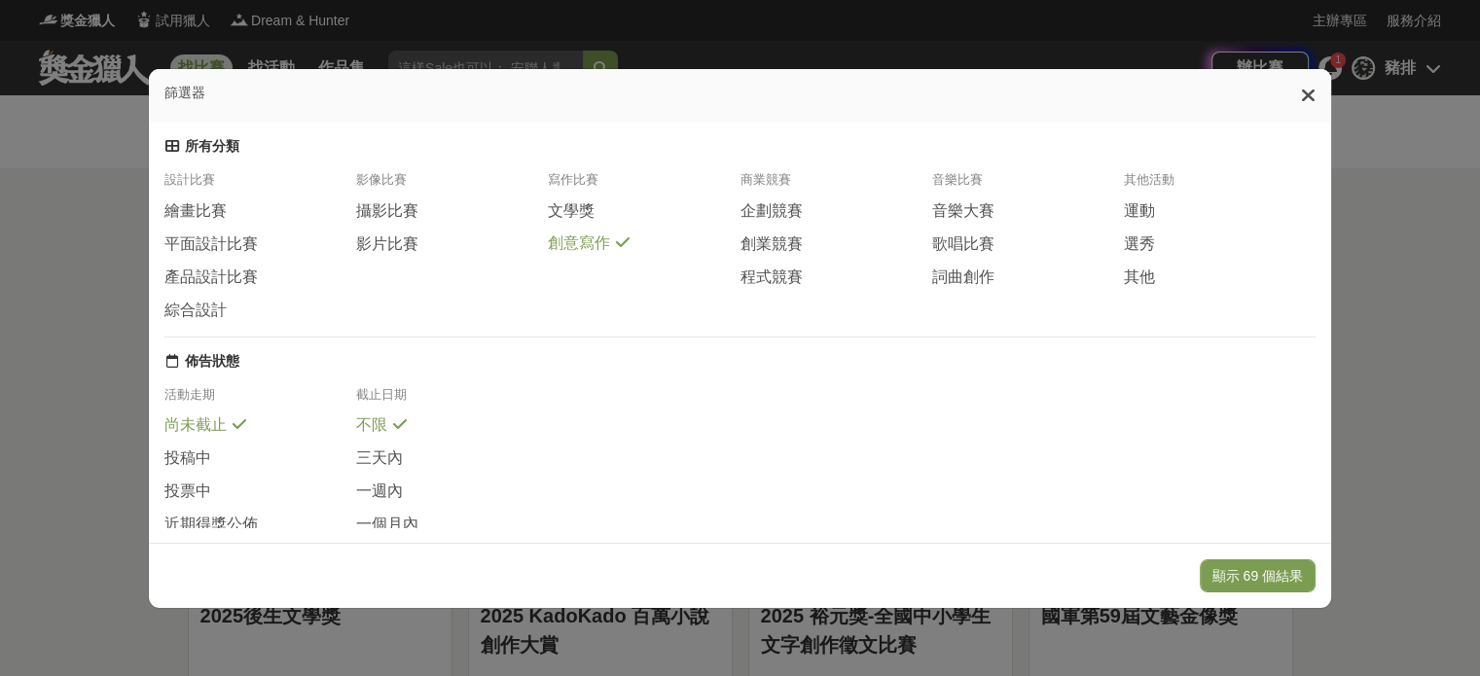
click at [578, 254] on span "創意寫作" at bounding box center [579, 244] width 62 height 20
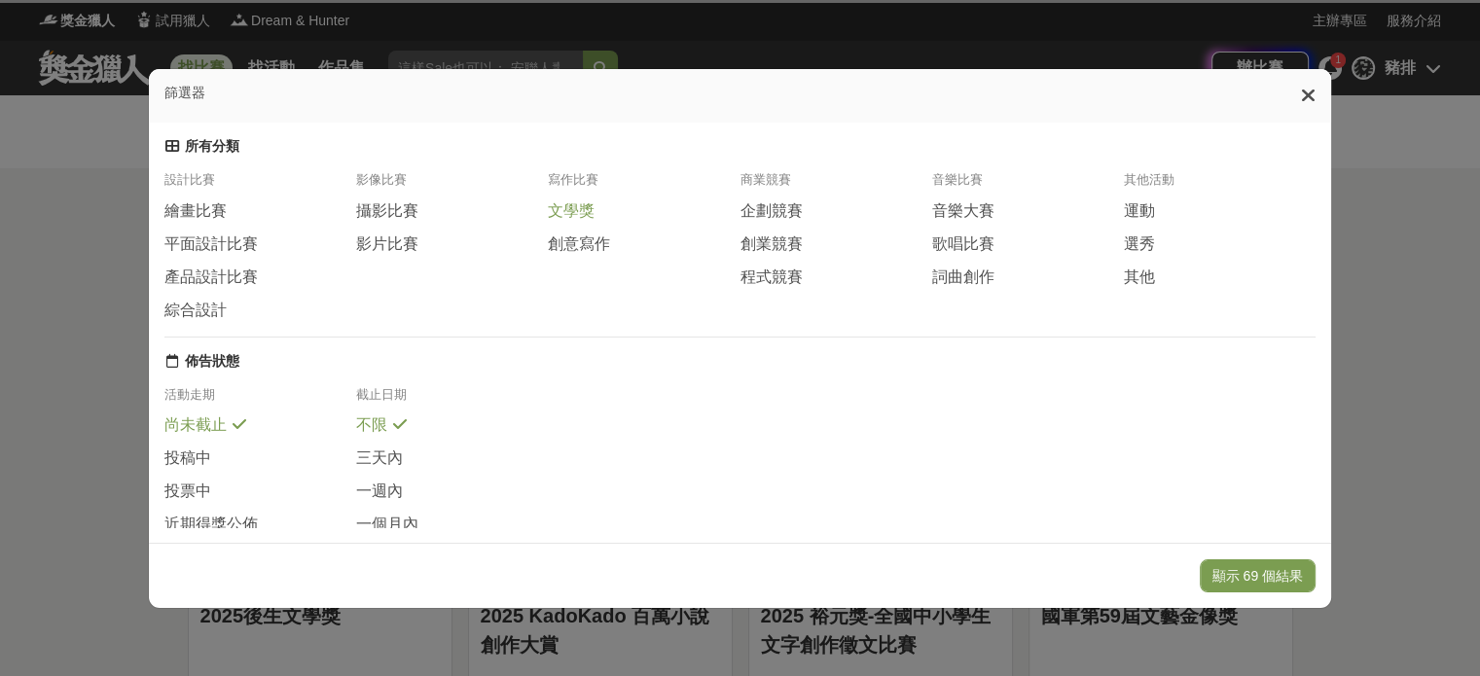
click at [578, 219] on span "文學獎" at bounding box center [571, 211] width 47 height 20
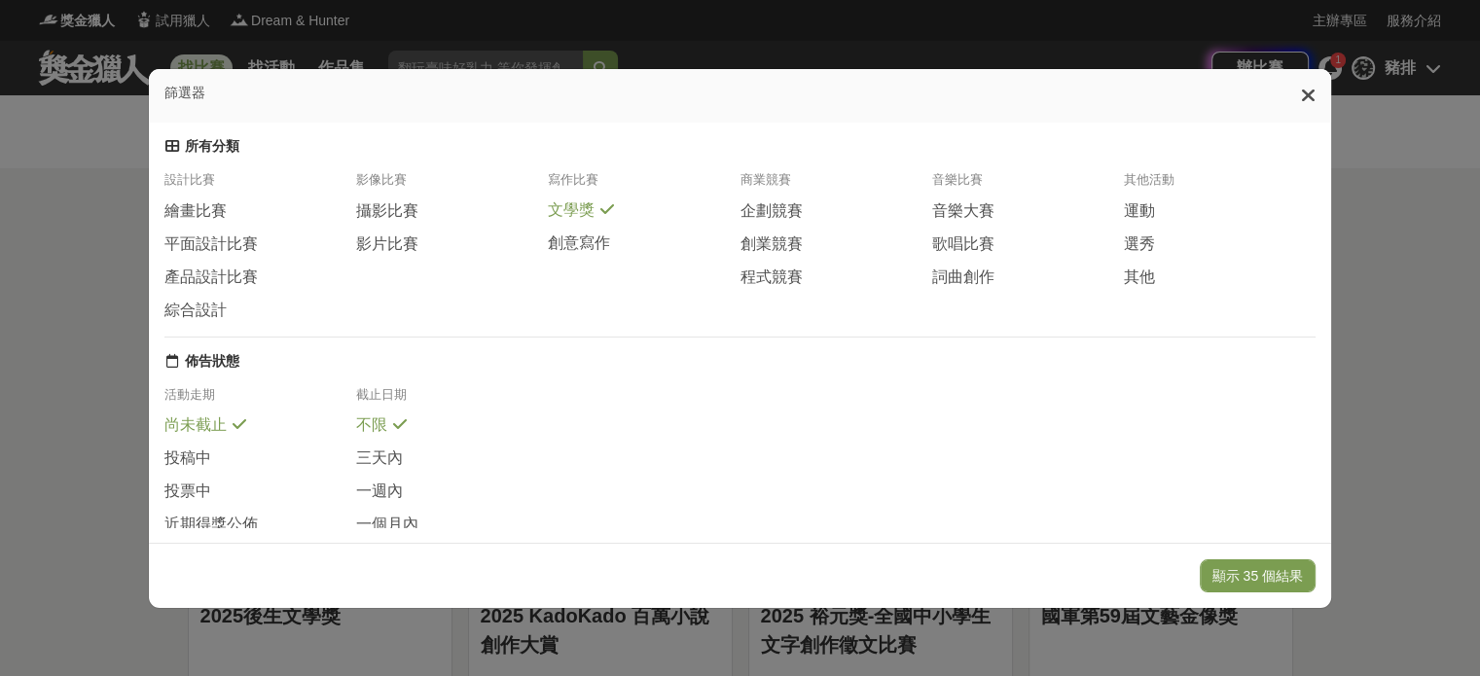
click at [587, 183] on div "寫作比賽" at bounding box center [644, 185] width 192 height 29
click at [573, 254] on span "創意寫作" at bounding box center [579, 244] width 62 height 20
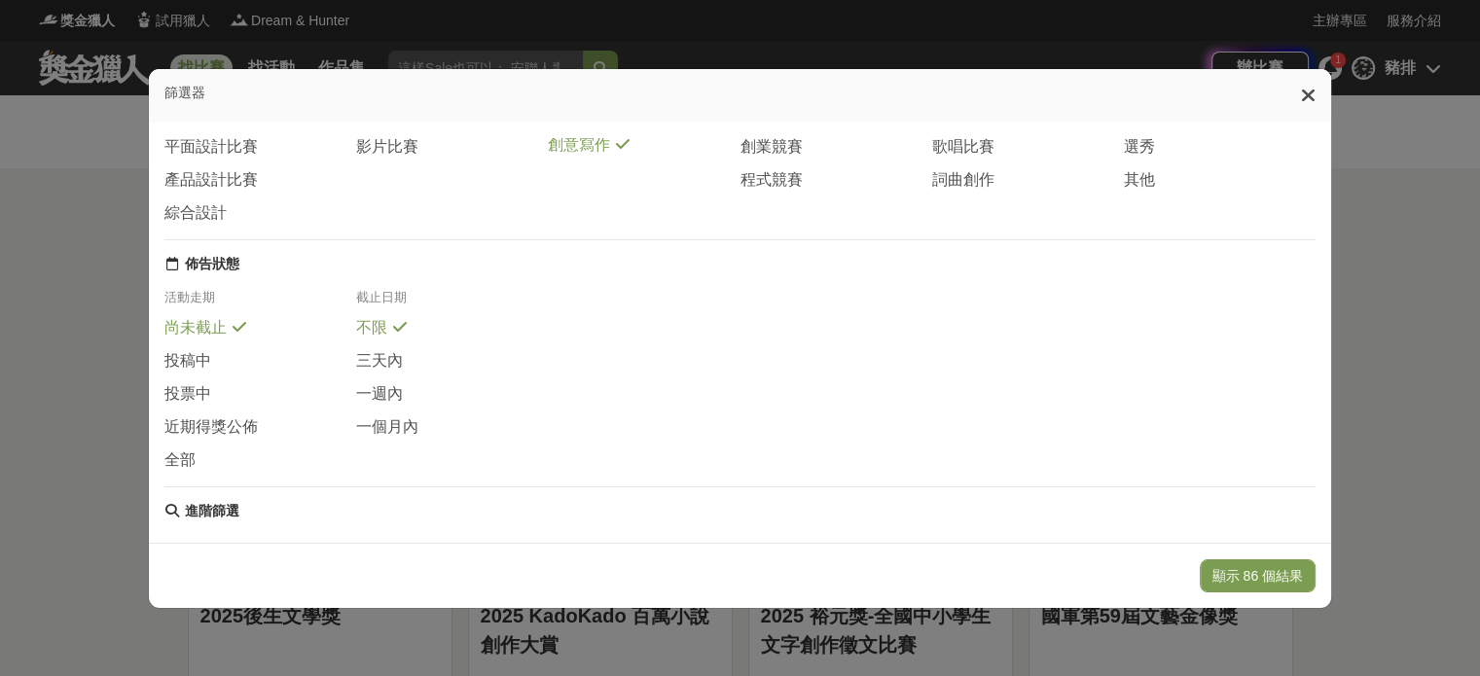
scroll to position [385, 0]
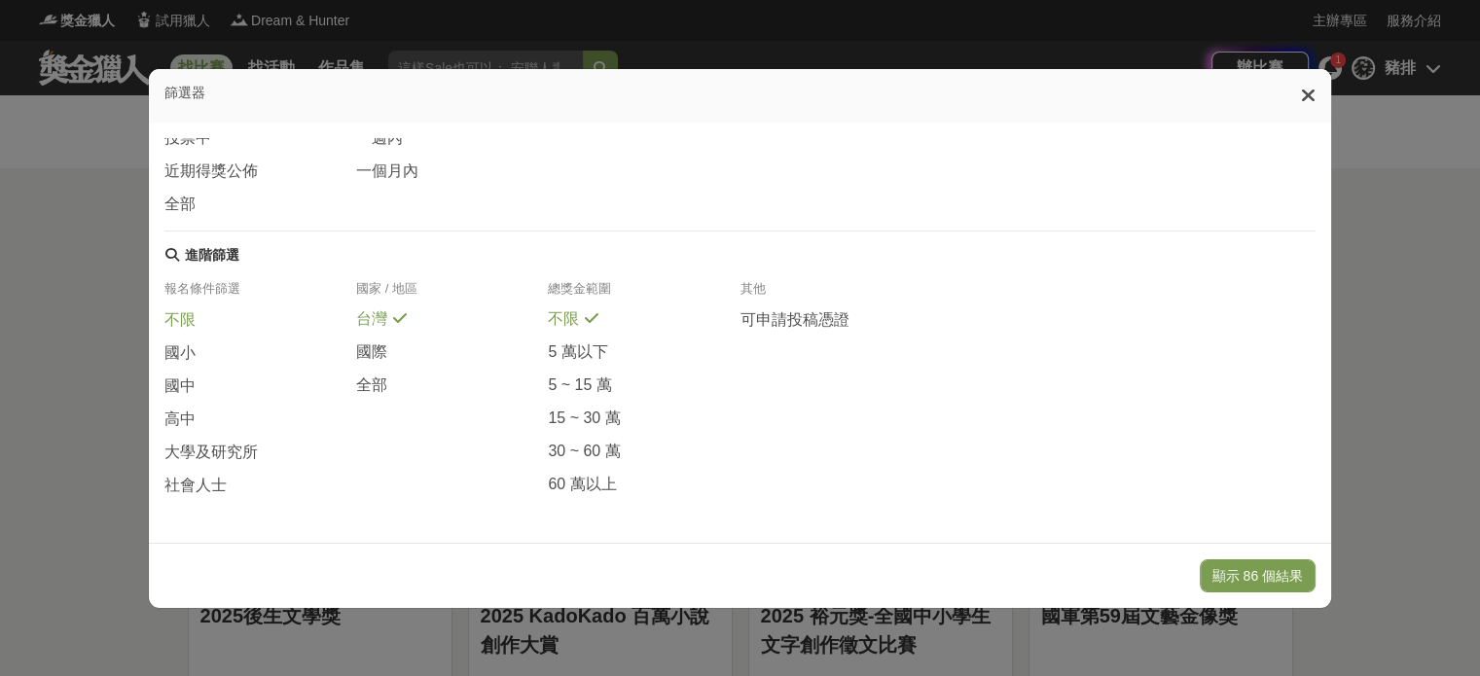
click at [183, 315] on span "不限" at bounding box center [179, 320] width 31 height 20
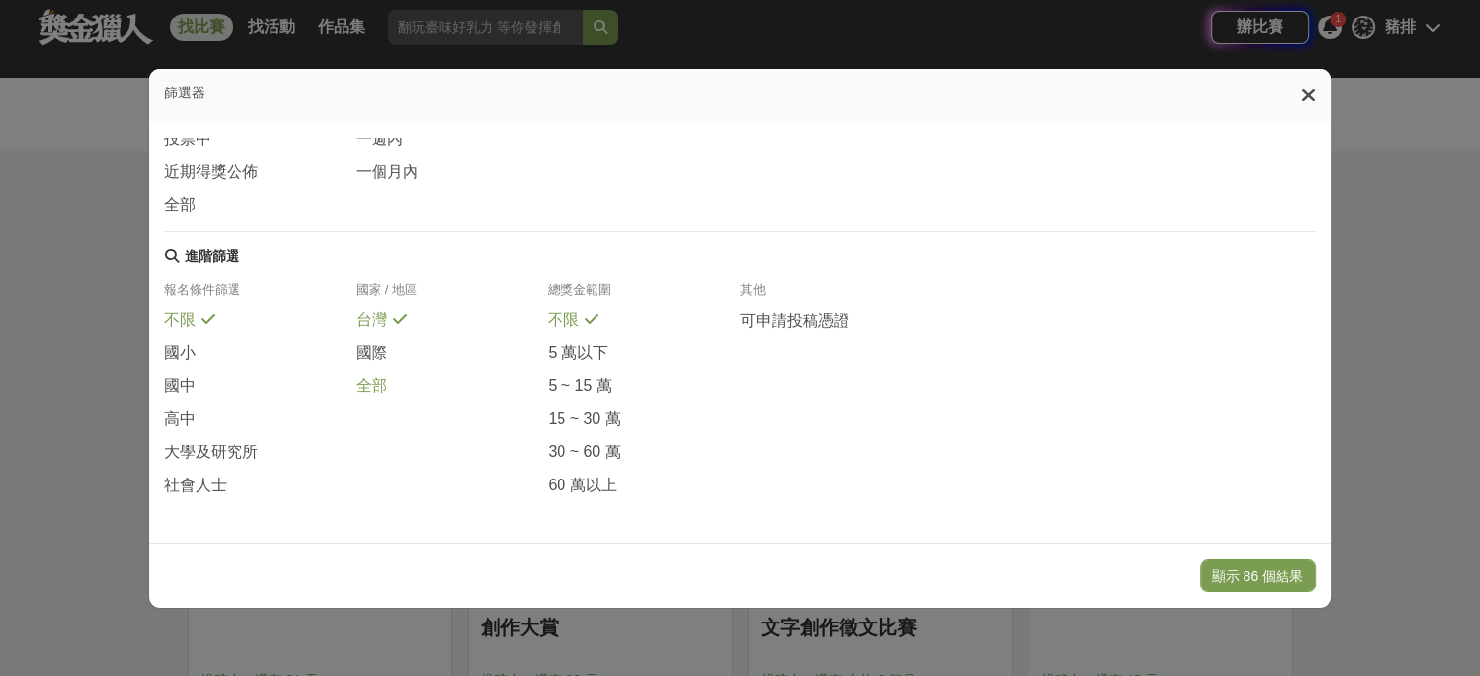
scroll to position [0, 0]
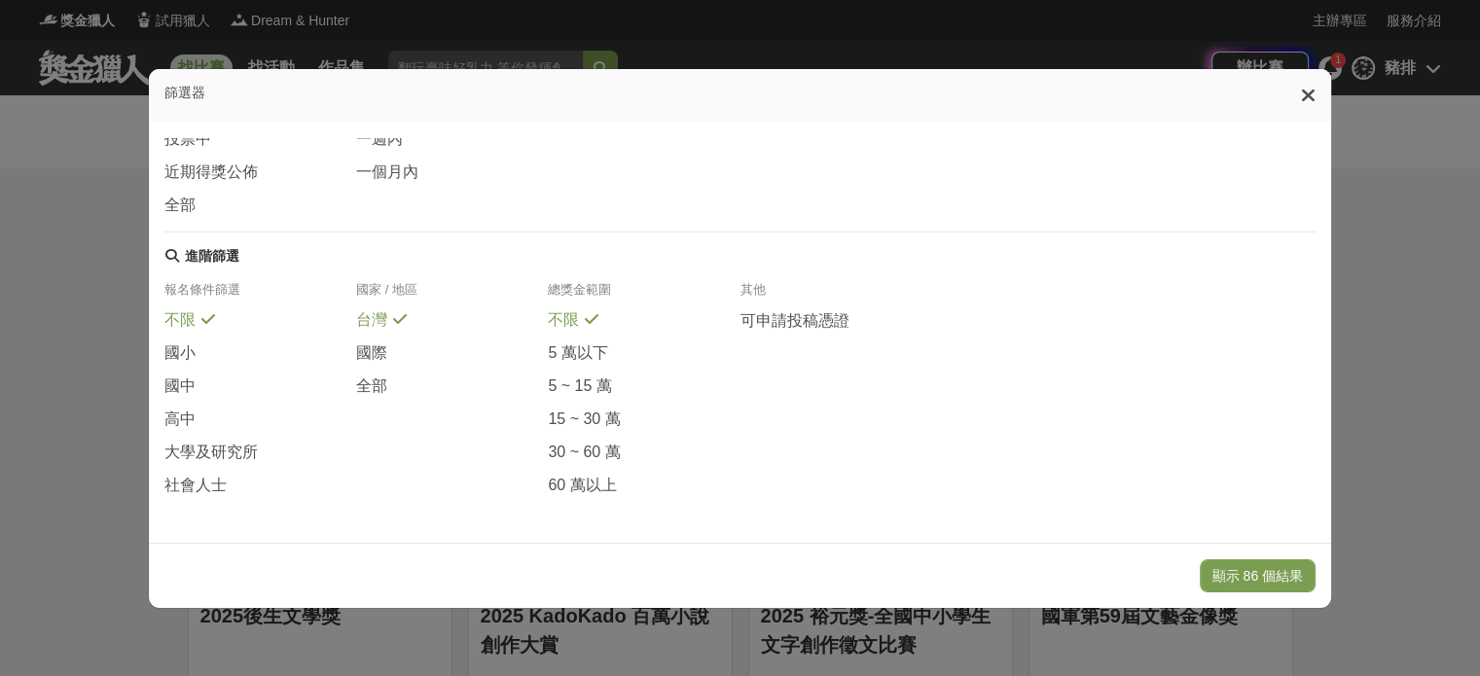
click at [1263, 579] on button "顯示 86 個結果" at bounding box center [1258, 575] width 116 height 33
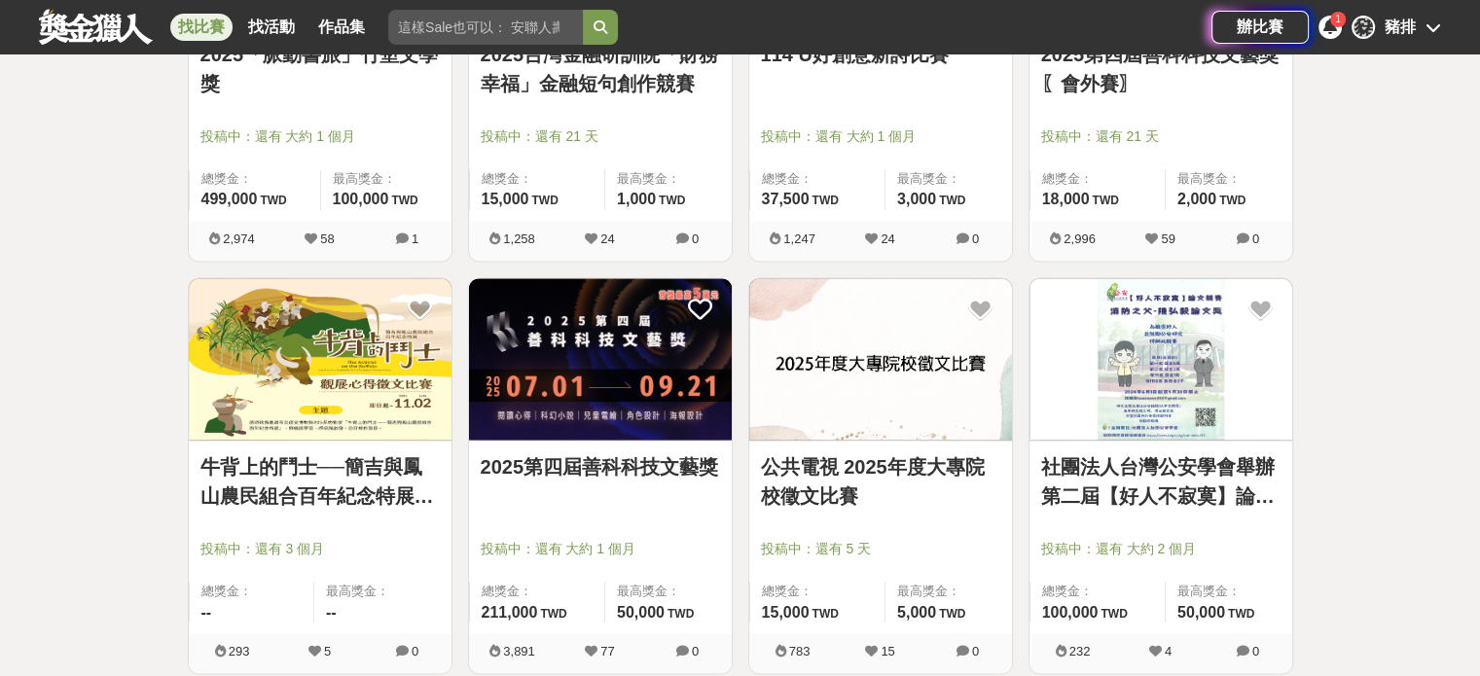
scroll to position [2724, 0]
